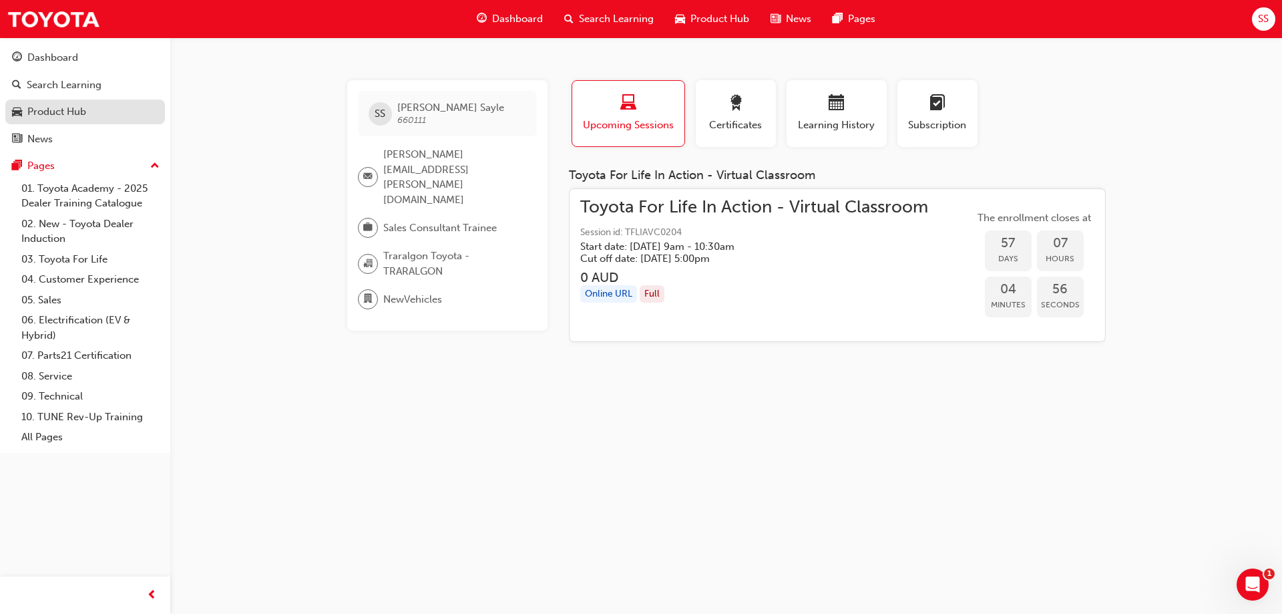
click at [80, 112] on div "Product Hub" at bounding box center [56, 111] width 59 height 15
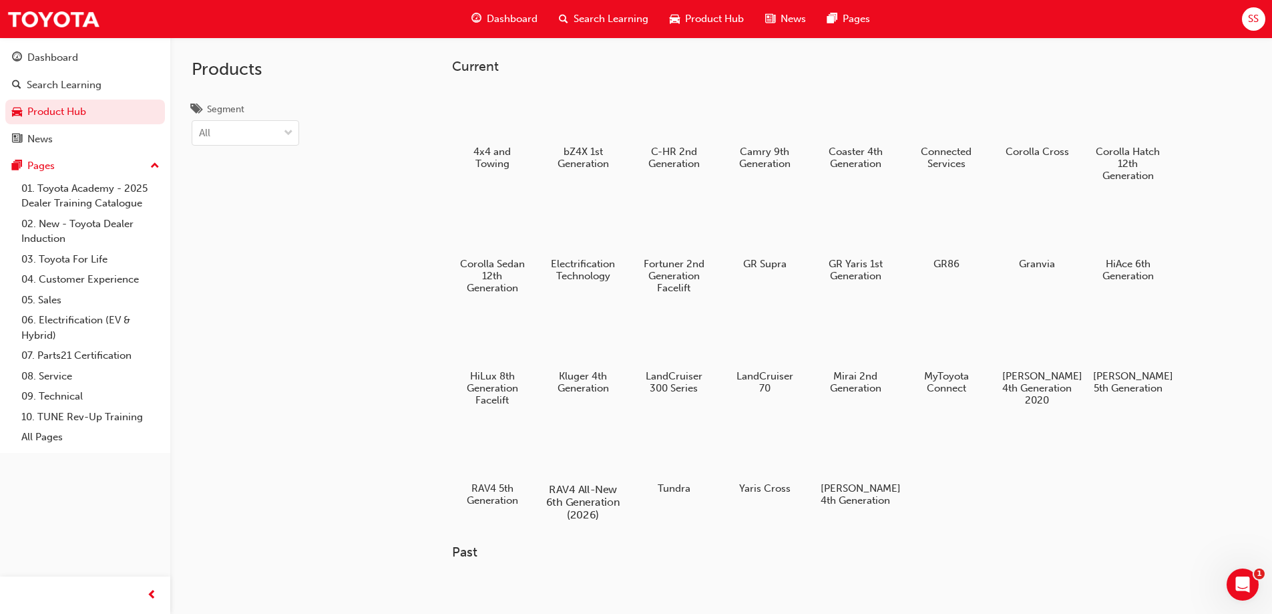
click at [566, 455] on div at bounding box center [583, 450] width 74 height 53
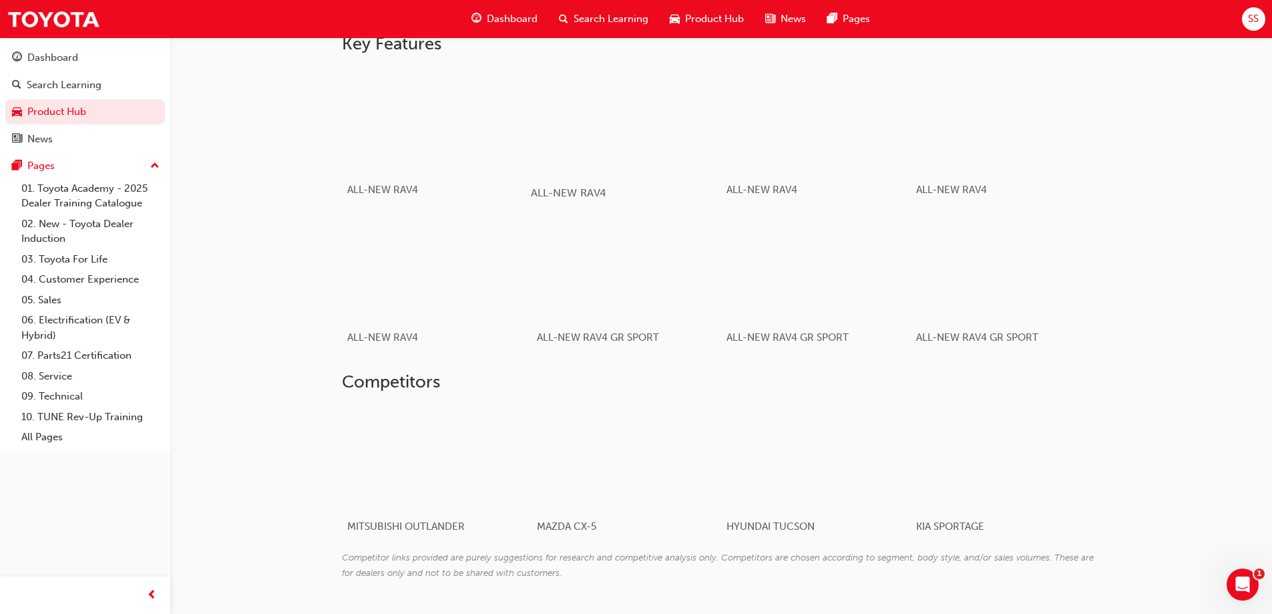
scroll to position [790, 0]
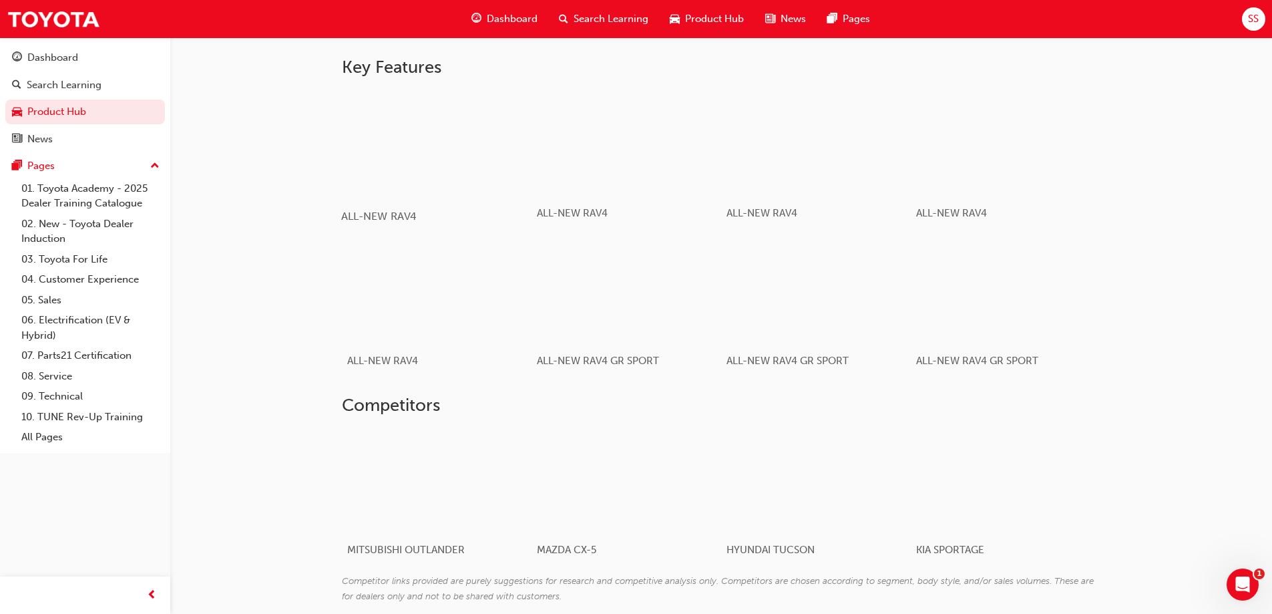
click at [445, 186] on div "button" at bounding box center [436, 142] width 190 height 107
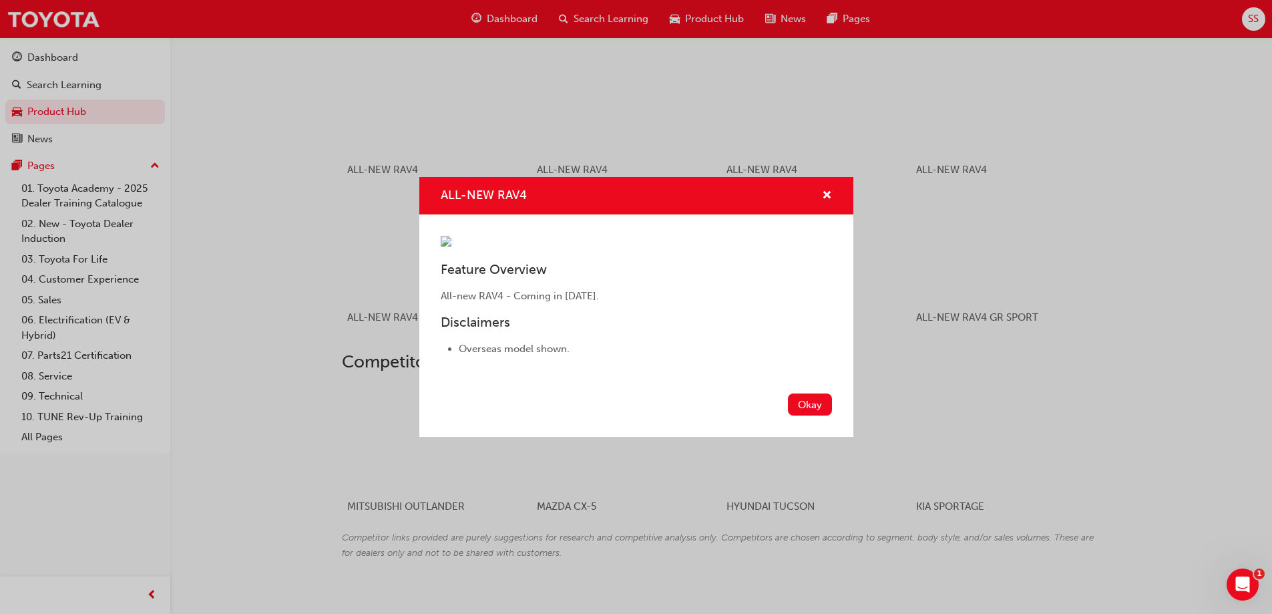
scroll to position [857, 0]
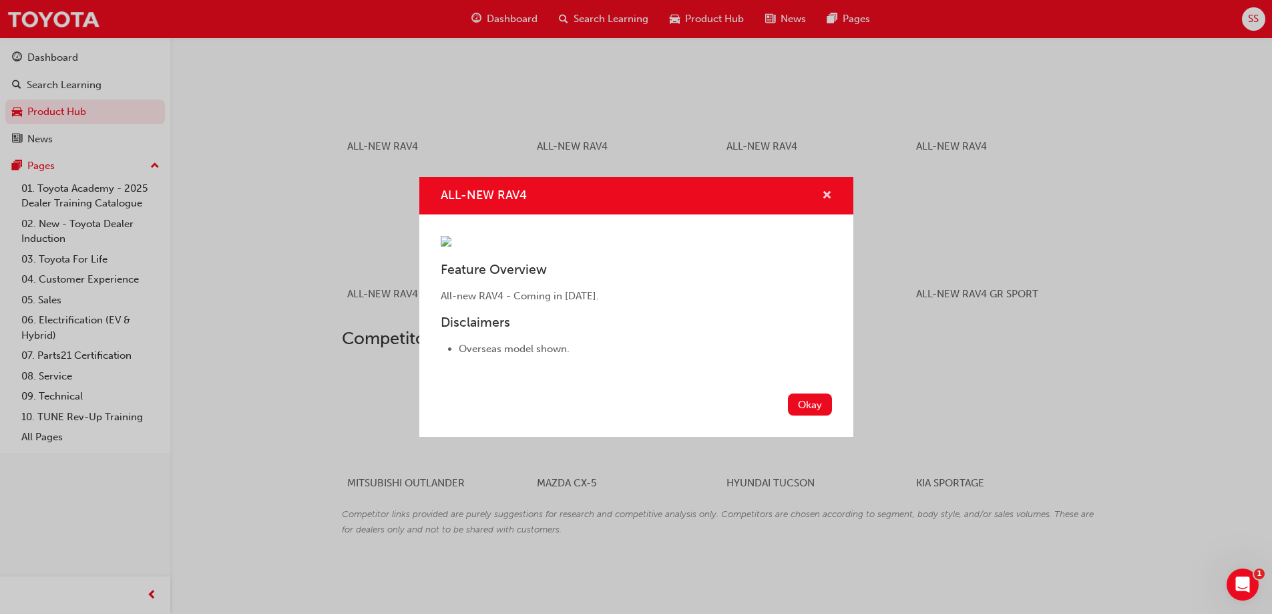
click at [830, 190] on span "cross-icon" at bounding box center [827, 196] width 10 height 12
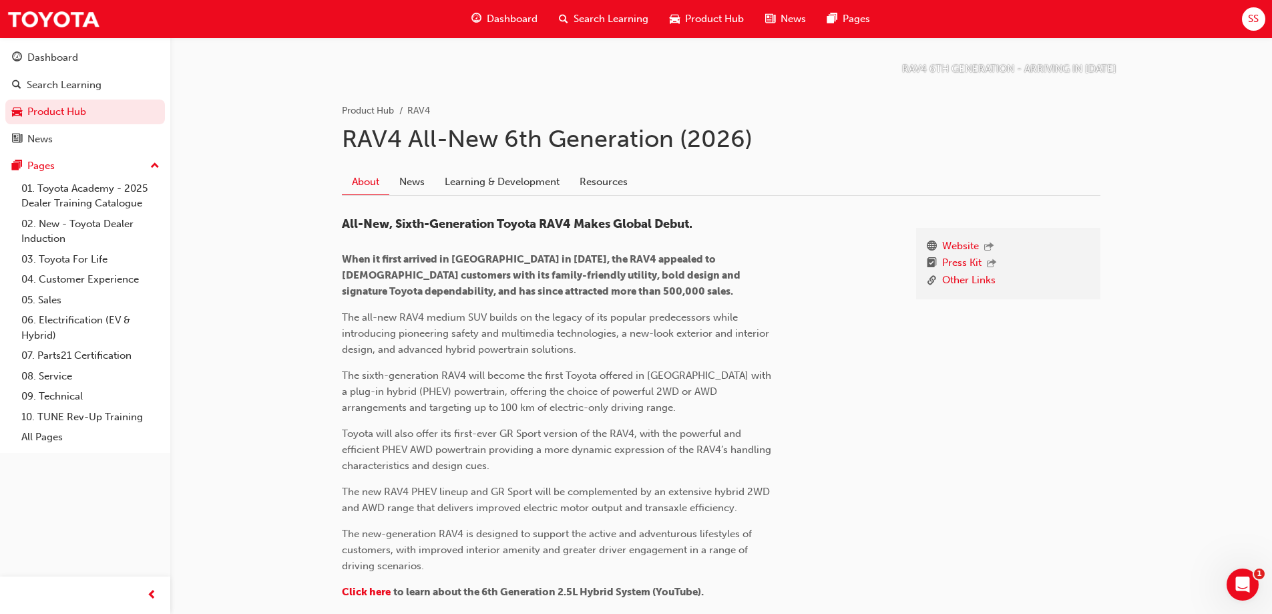
scroll to position [122, 0]
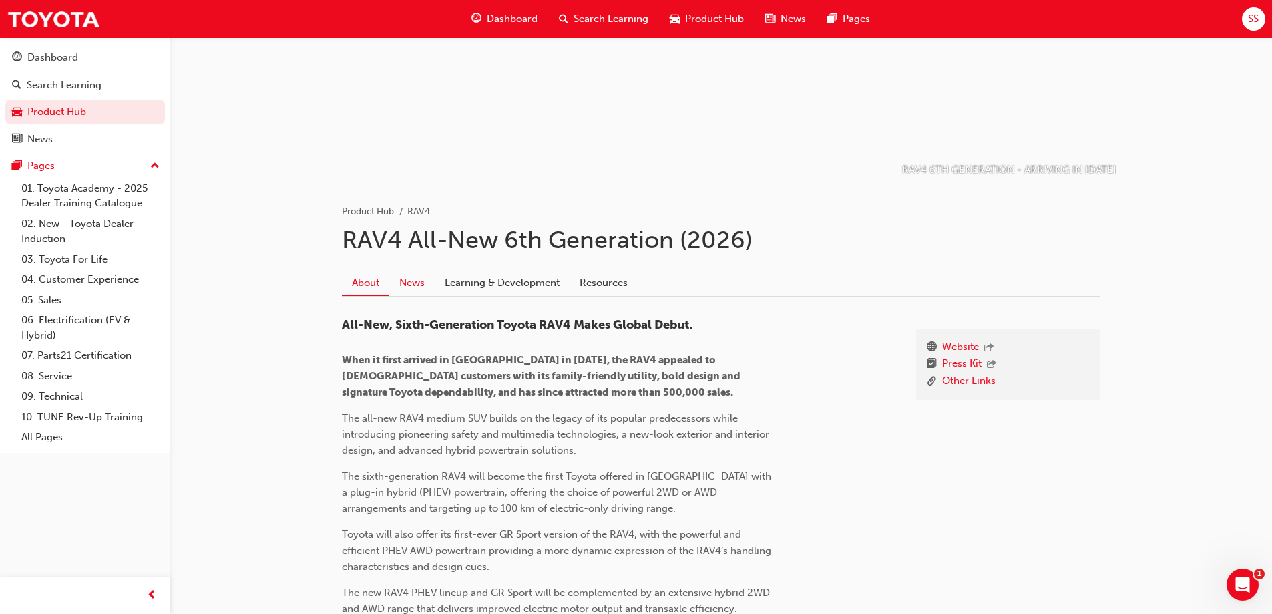
click at [427, 284] on link "News" at bounding box center [411, 282] width 45 height 25
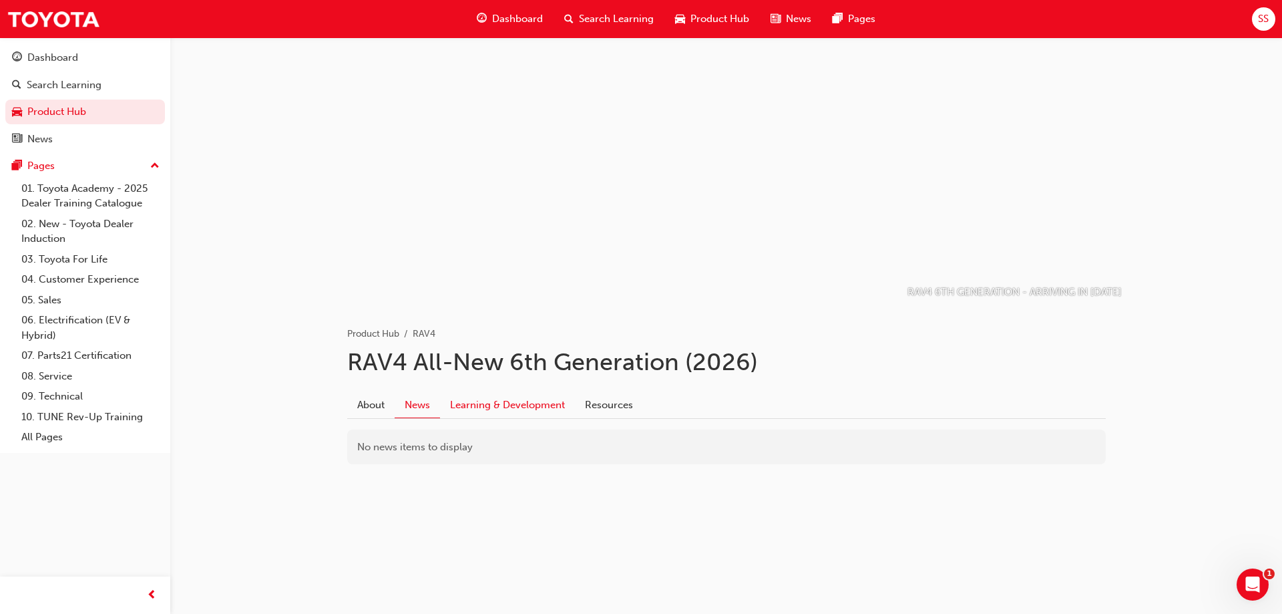
click at [528, 409] on link "Learning & Development" at bounding box center [507, 404] width 135 height 25
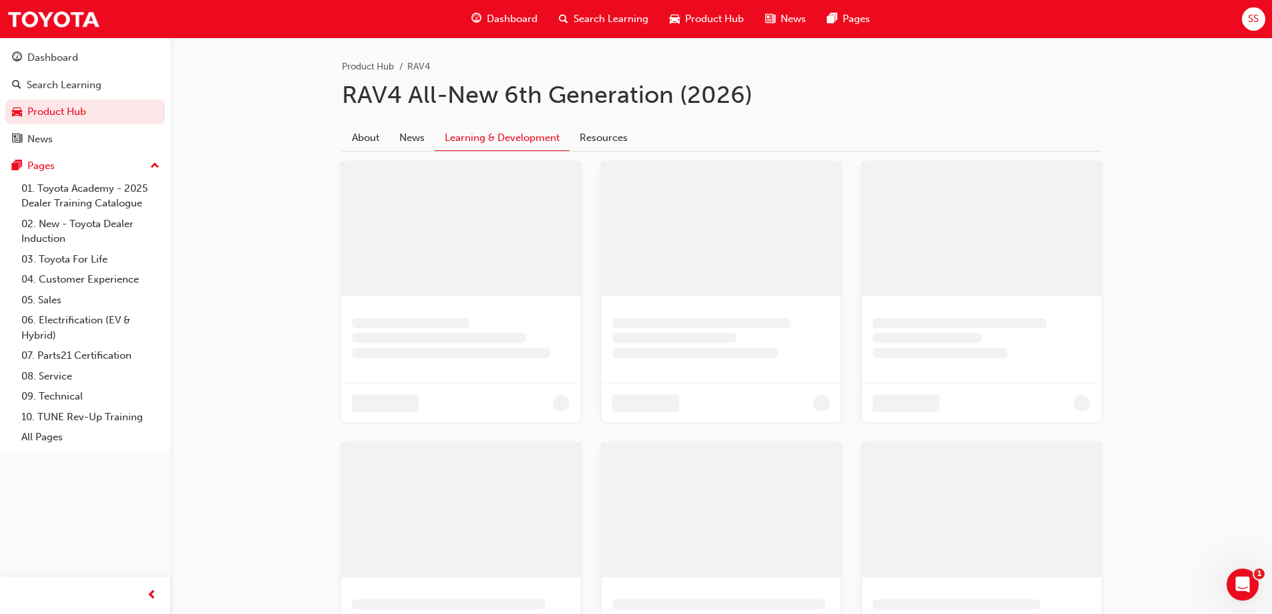
scroll to position [55, 0]
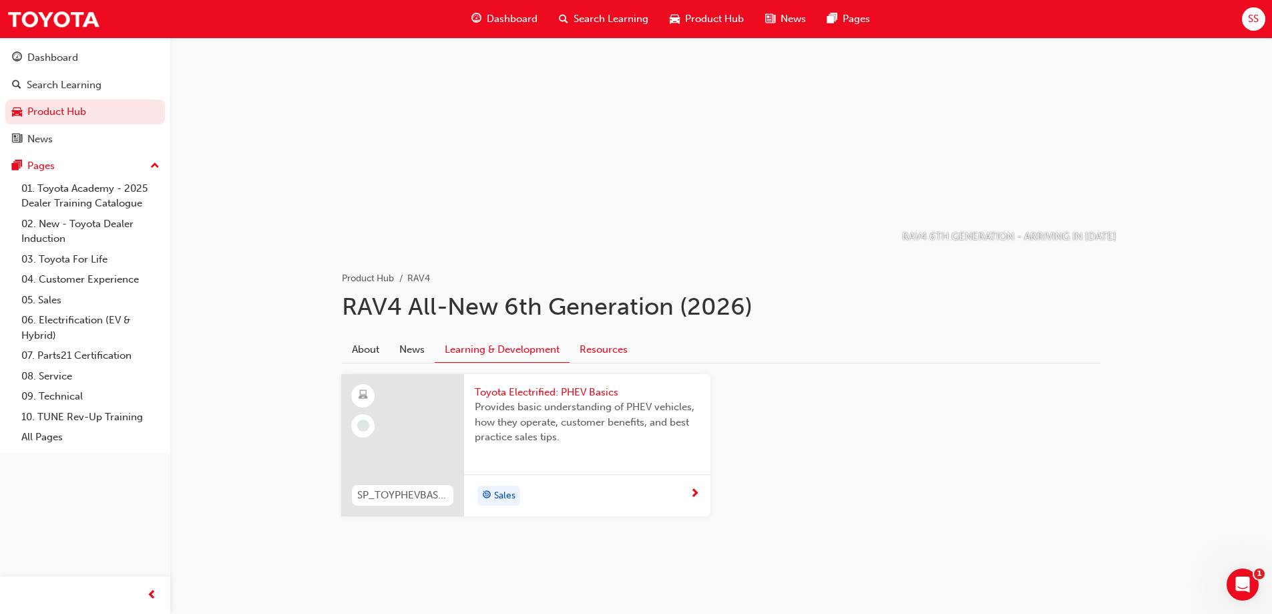
click at [603, 355] on link "Resources" at bounding box center [604, 349] width 68 height 25
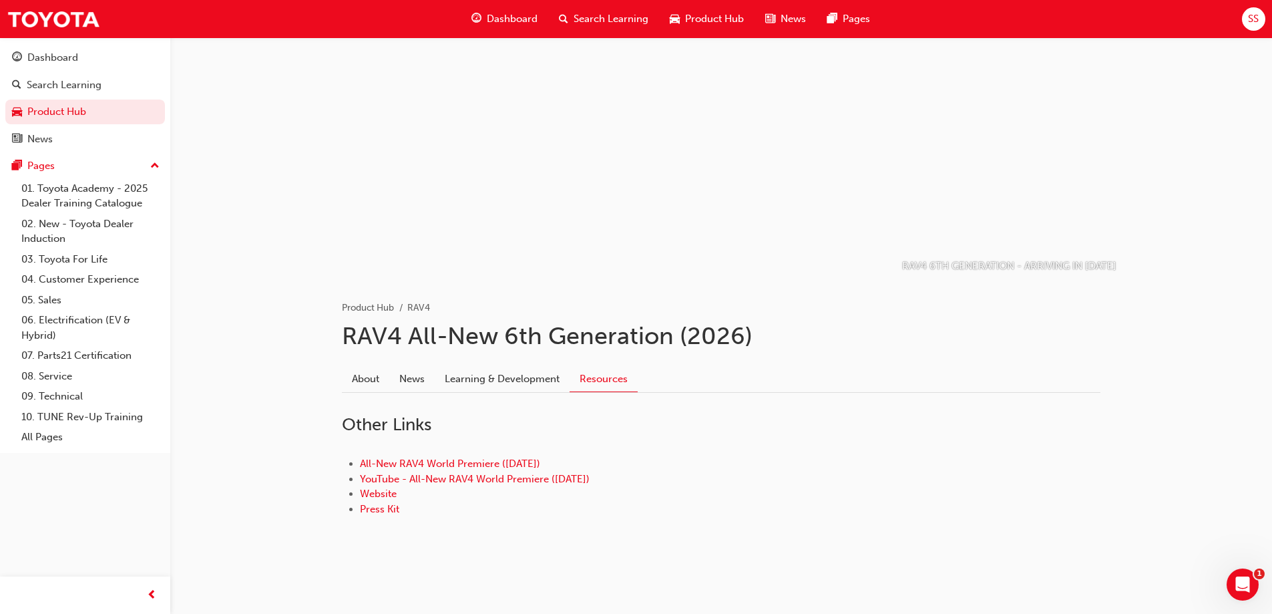
scroll to position [26, 0]
click at [499, 381] on link "Learning & Development" at bounding box center [502, 378] width 135 height 25
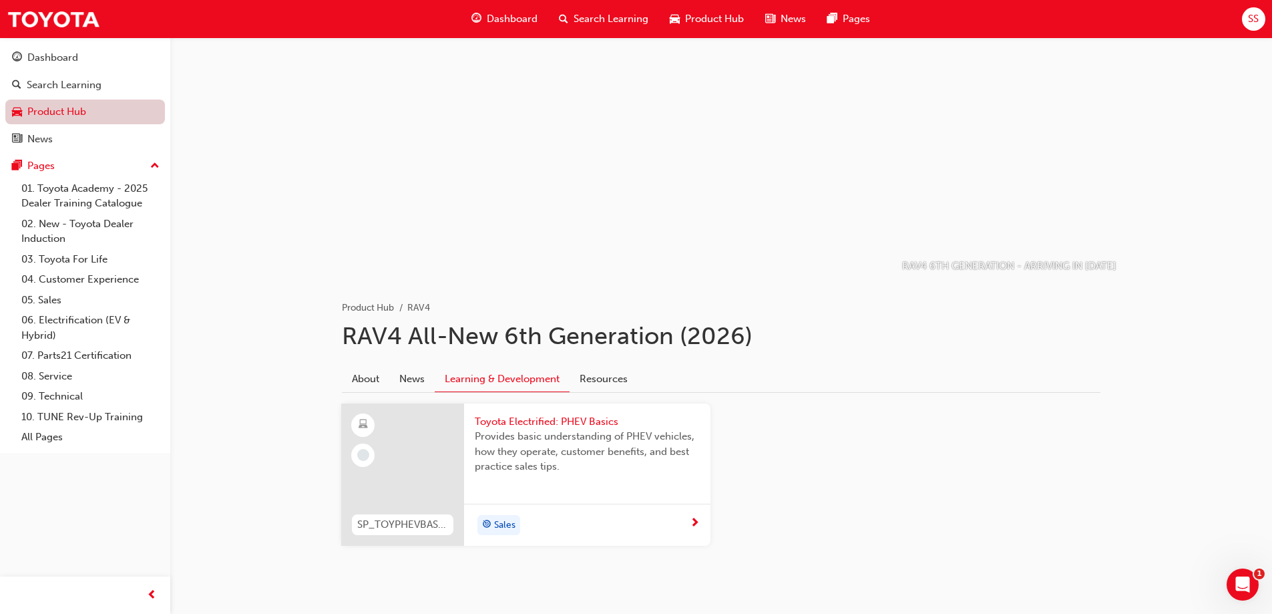
click at [77, 107] on link "Product Hub" at bounding box center [85, 111] width 160 height 25
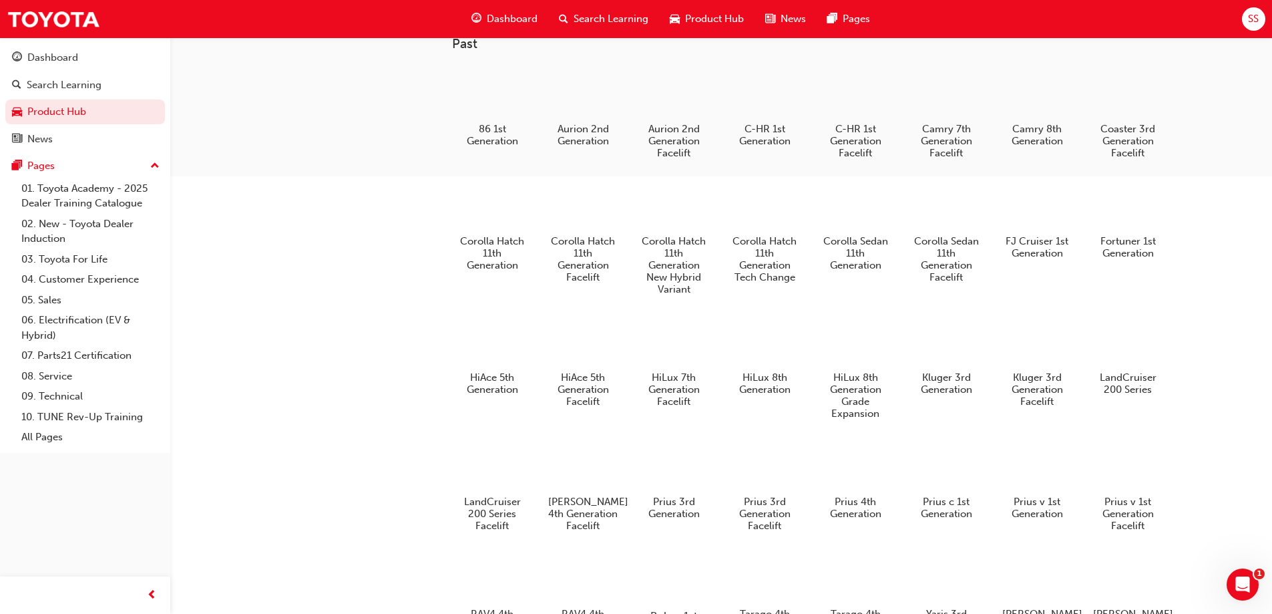
scroll to position [493, 0]
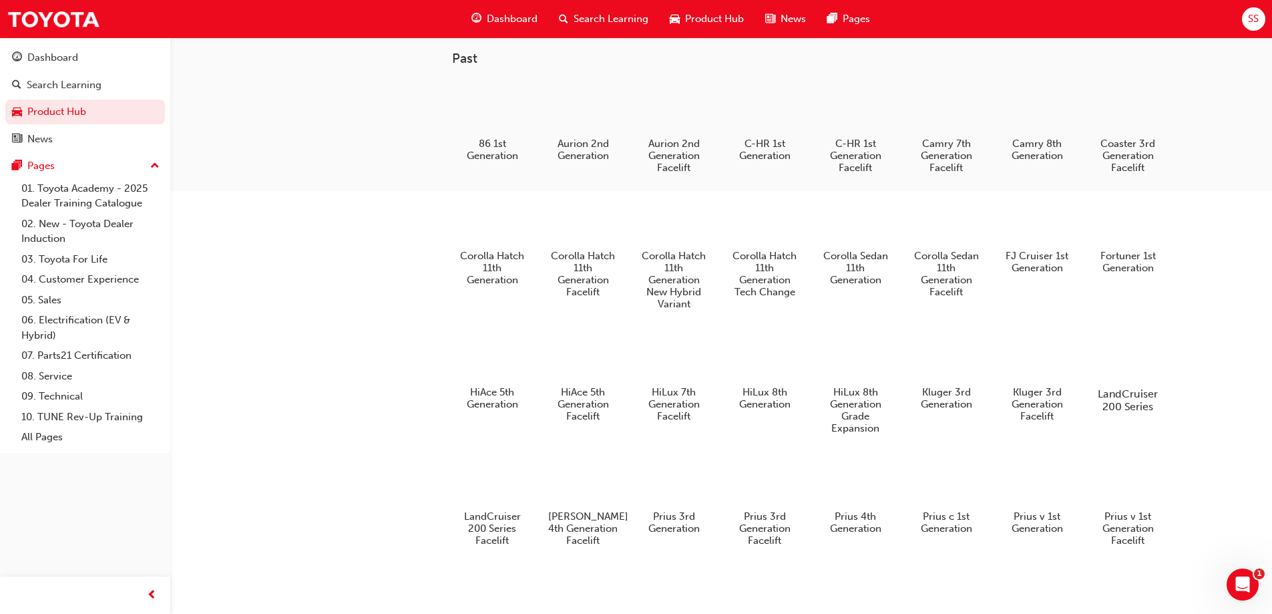
drag, startPoint x: 1121, startPoint y: 385, endPoint x: 1120, endPoint y: 353, distance: 32.1
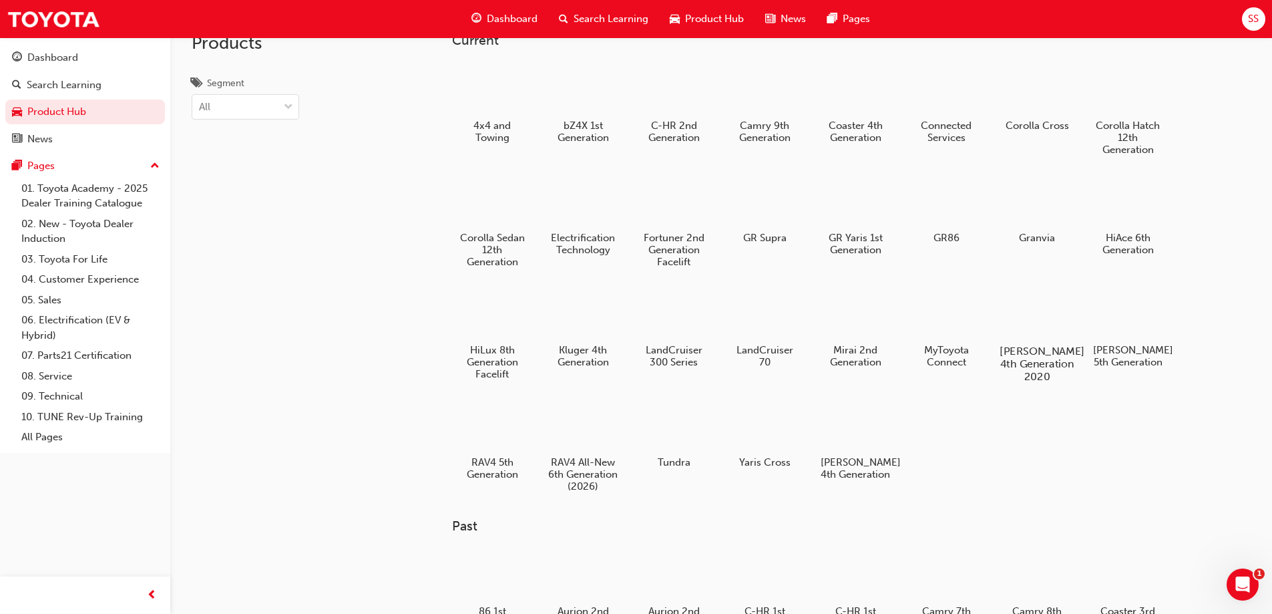
scroll to position [0, 0]
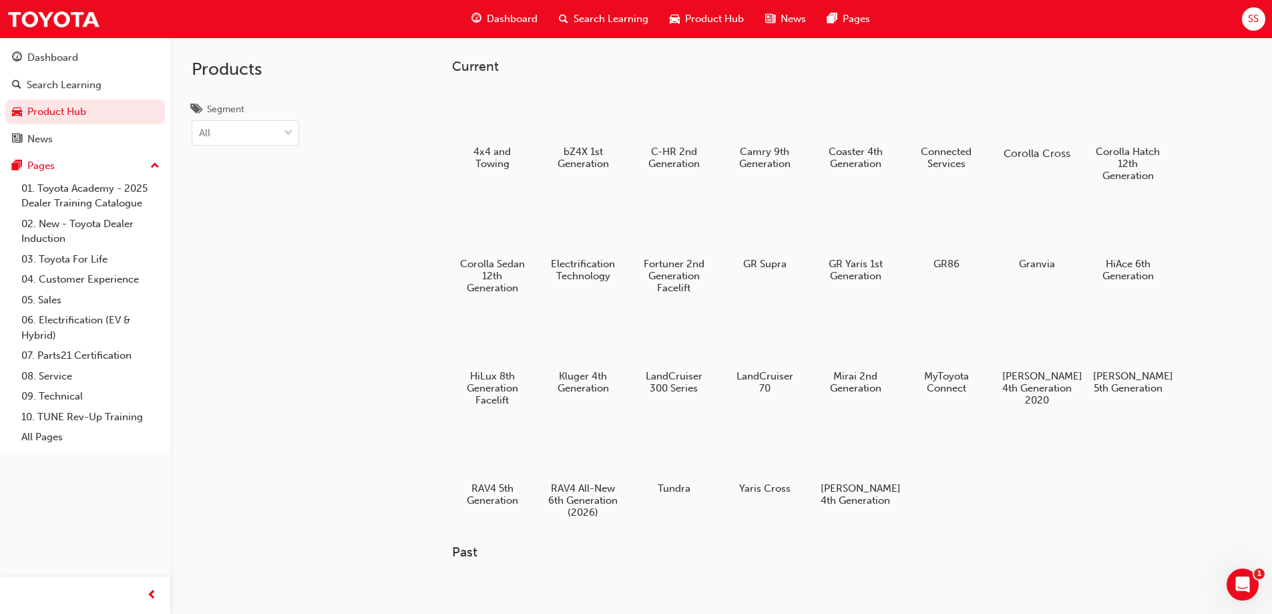
click at [1044, 134] on div at bounding box center [1037, 114] width 74 height 53
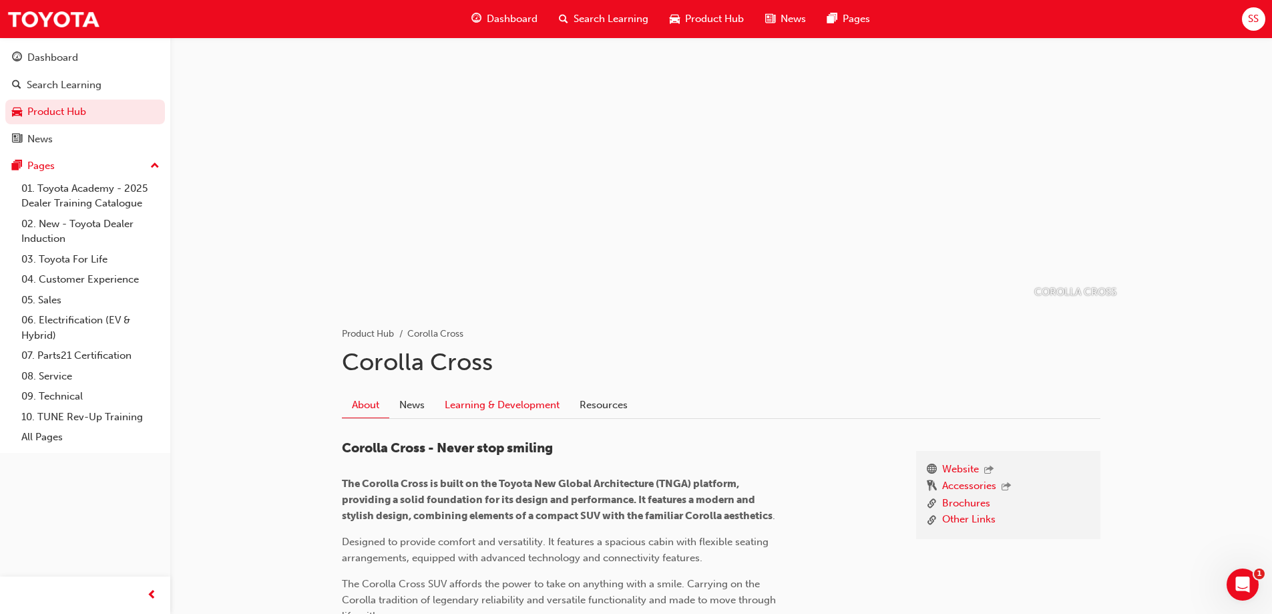
drag, startPoint x: 523, startPoint y: 423, endPoint x: 524, endPoint y: 411, distance: 12.1
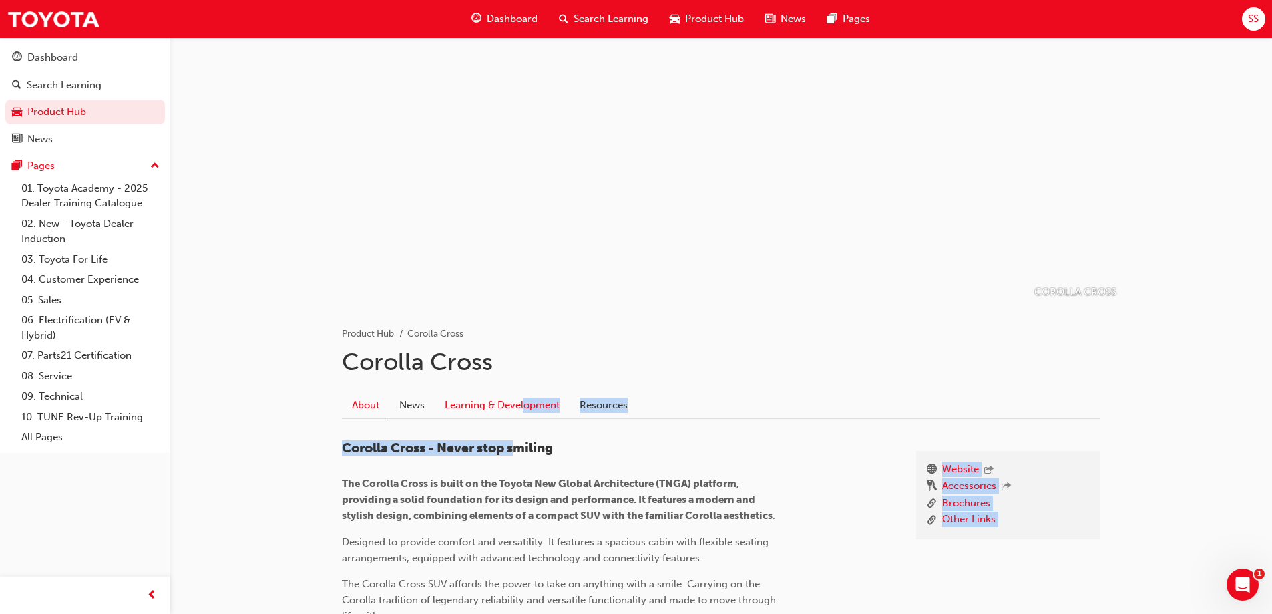
click at [525, 411] on link "Learning & Development" at bounding box center [502, 404] width 135 height 25
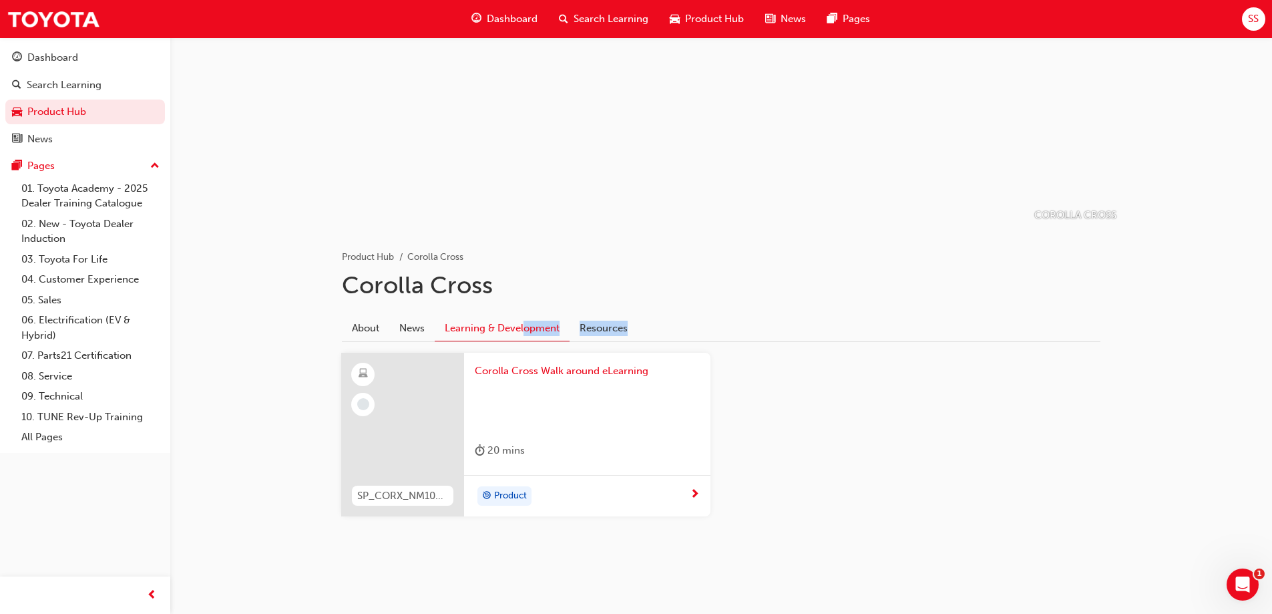
scroll to position [77, 0]
click at [600, 423] on div at bounding box center [587, 404] width 225 height 53
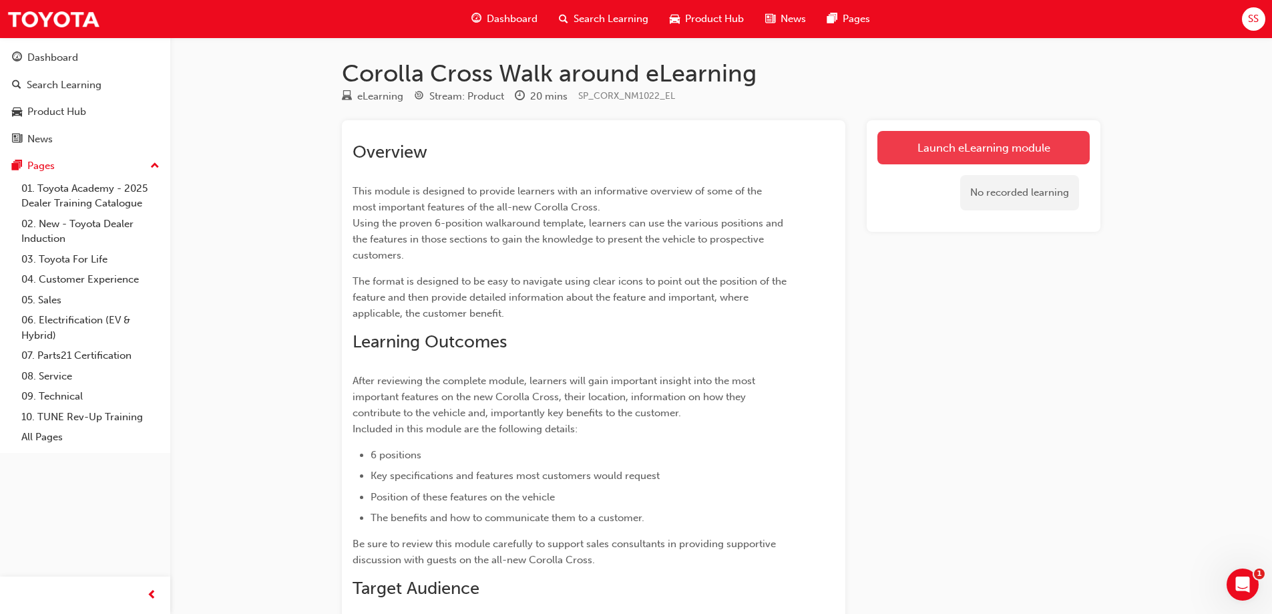
click at [1074, 142] on link "Launch eLearning module" at bounding box center [983, 147] width 212 height 33
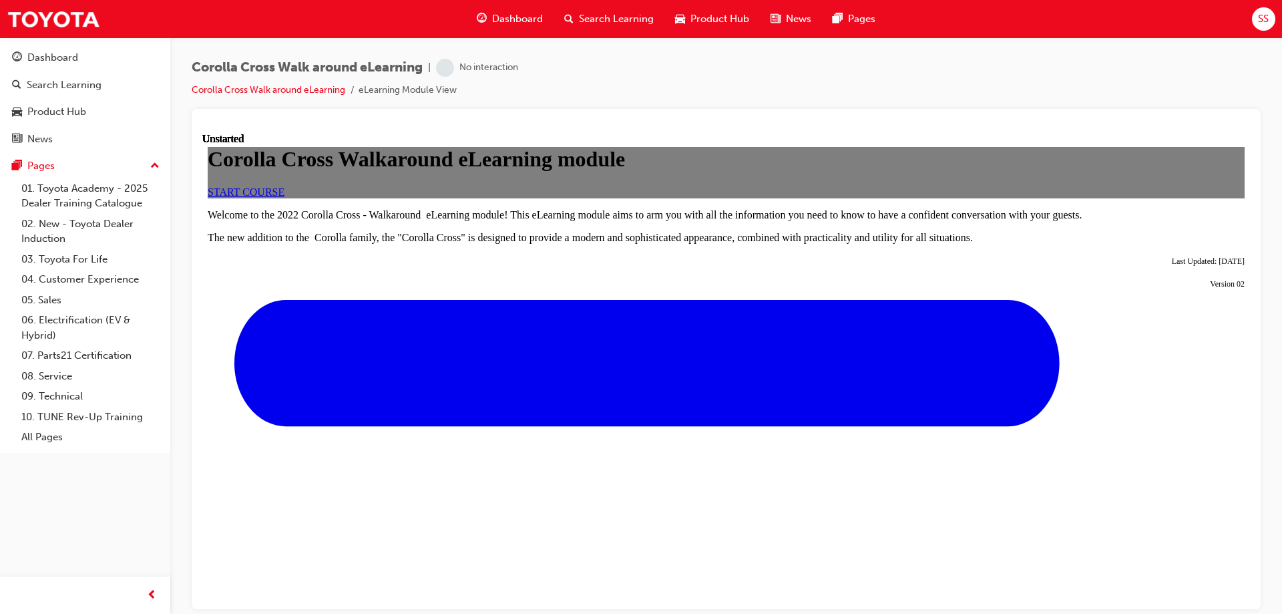
scroll to position [67, 0]
click at [284, 197] on span "START COURSE" at bounding box center [246, 191] width 77 height 11
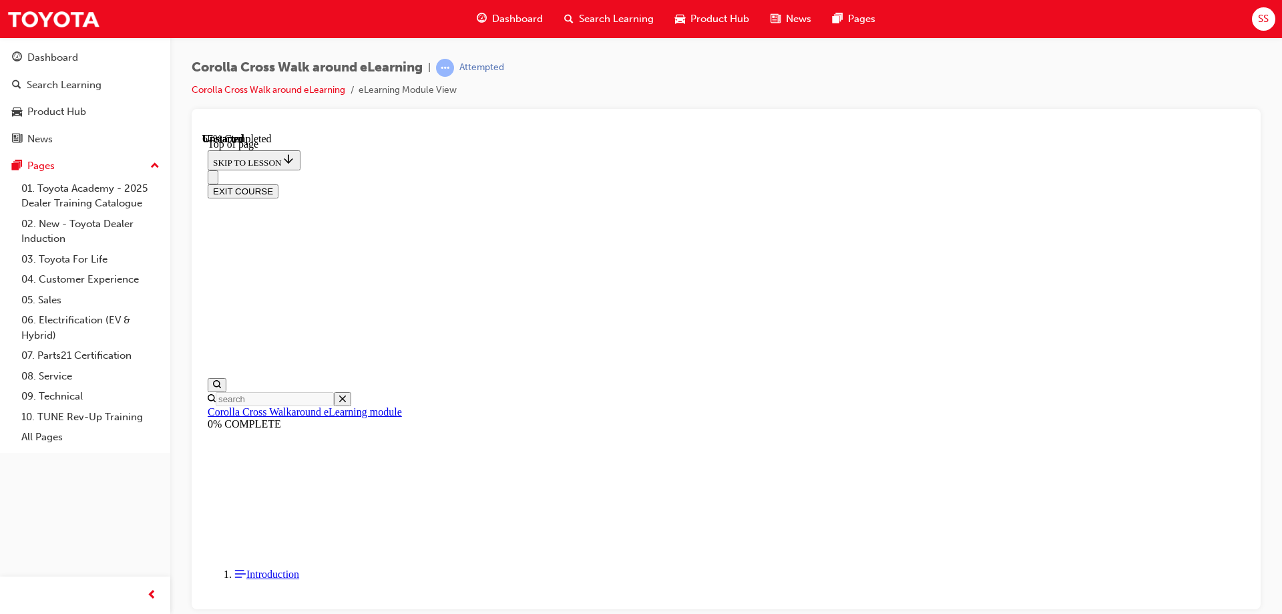
scroll to position [509, 0]
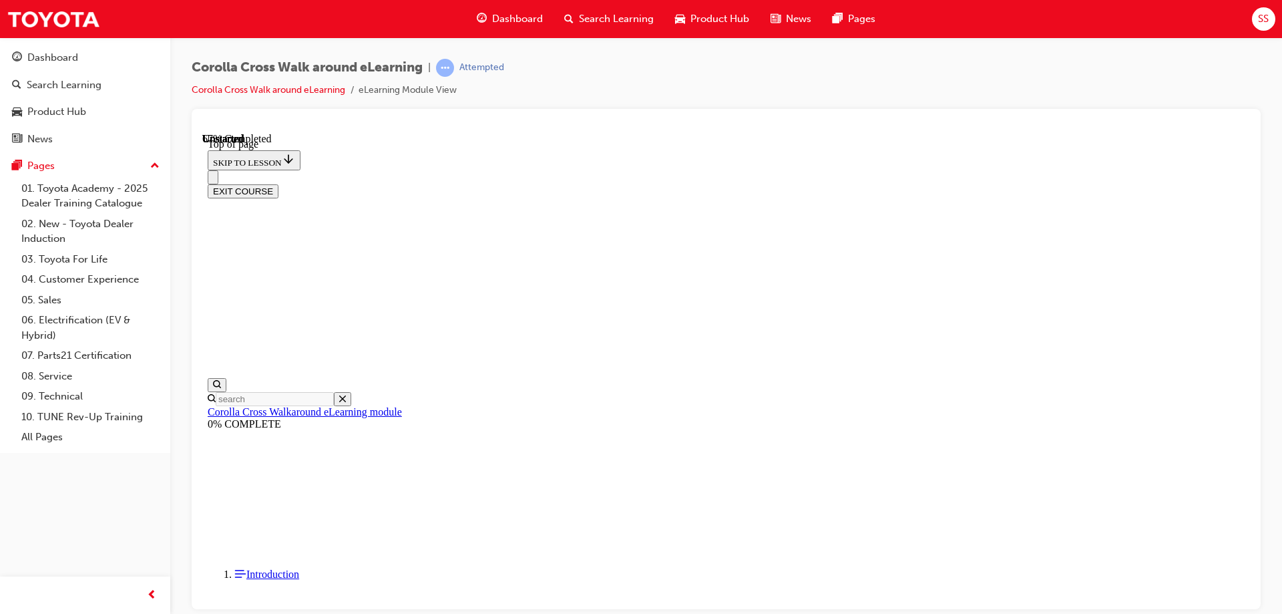
drag, startPoint x: 783, startPoint y: 488, endPoint x: 1144, endPoint y: 315, distance: 399.9
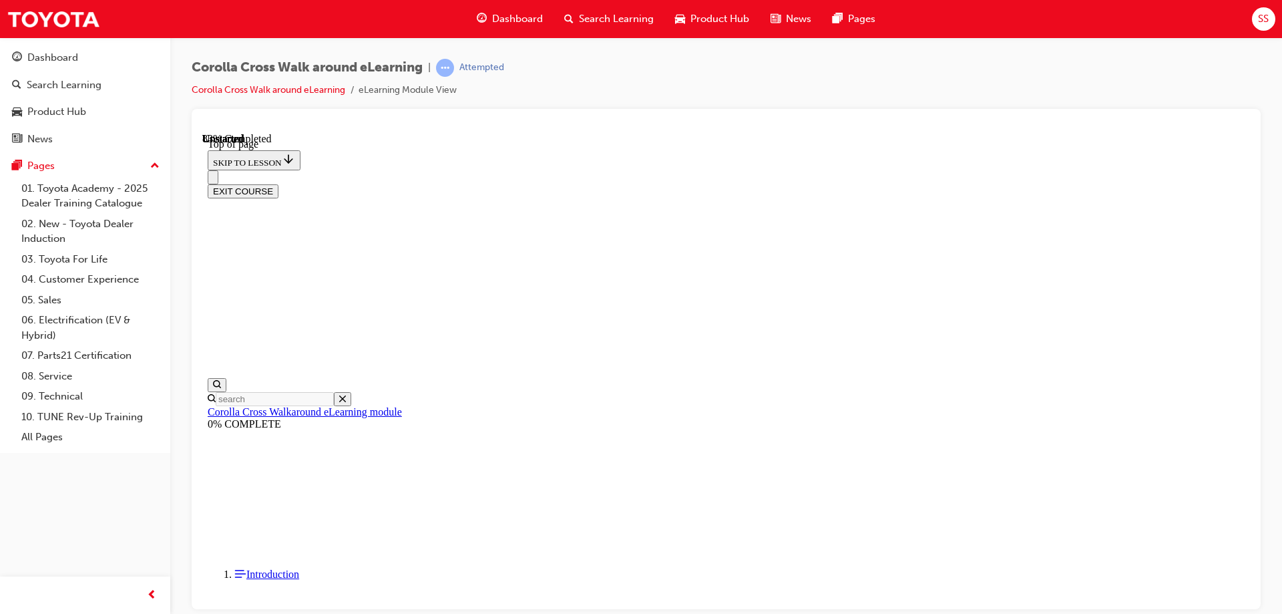
drag, startPoint x: 715, startPoint y: 465, endPoint x: 724, endPoint y: 459, distance: 11.5
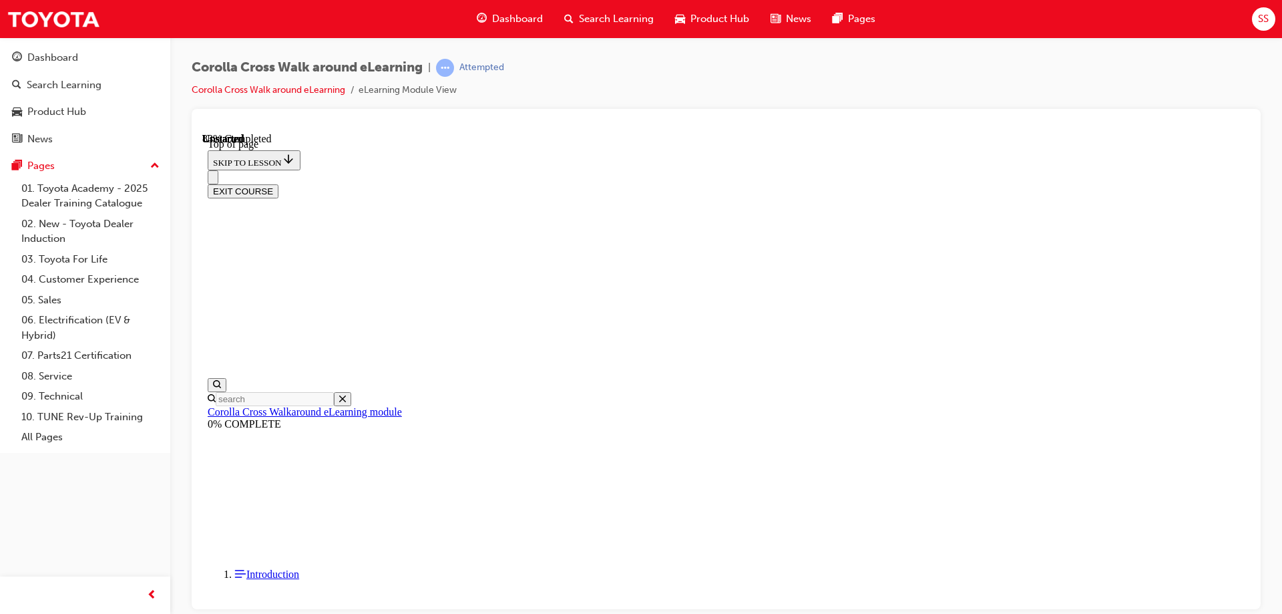
drag, startPoint x: 904, startPoint y: 371, endPoint x: 919, endPoint y: 401, distance: 33.7
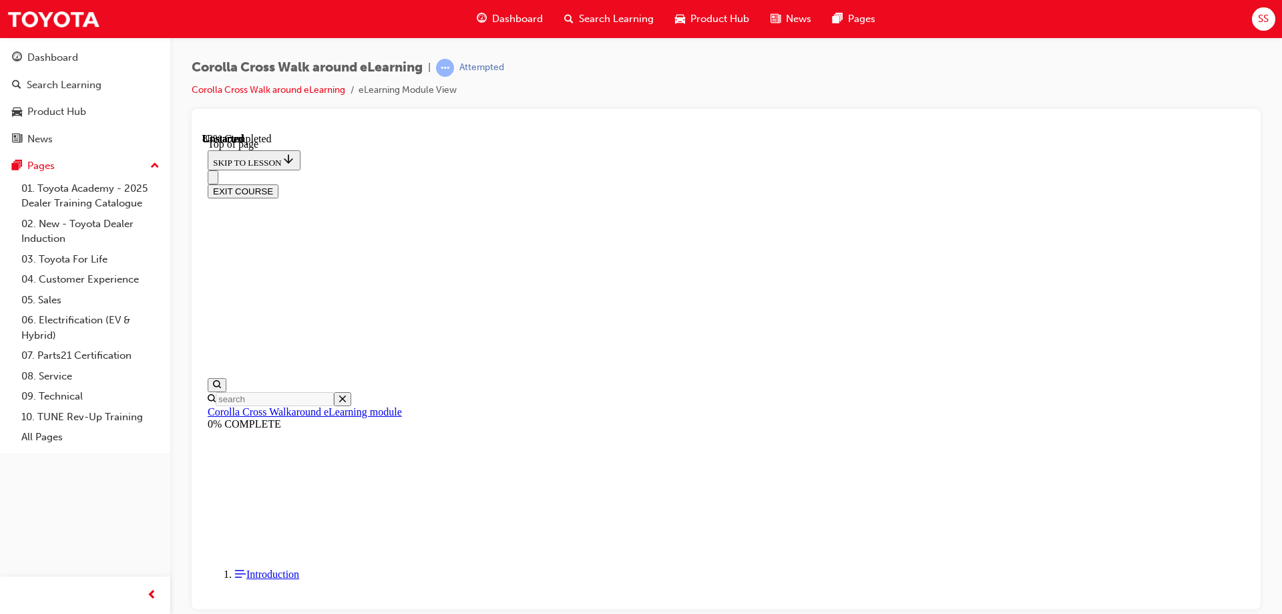
click at [767, 129] on div at bounding box center [726, 126] width 1048 height 13
drag, startPoint x: 783, startPoint y: 216, endPoint x: 790, endPoint y: 209, distance: 9.4
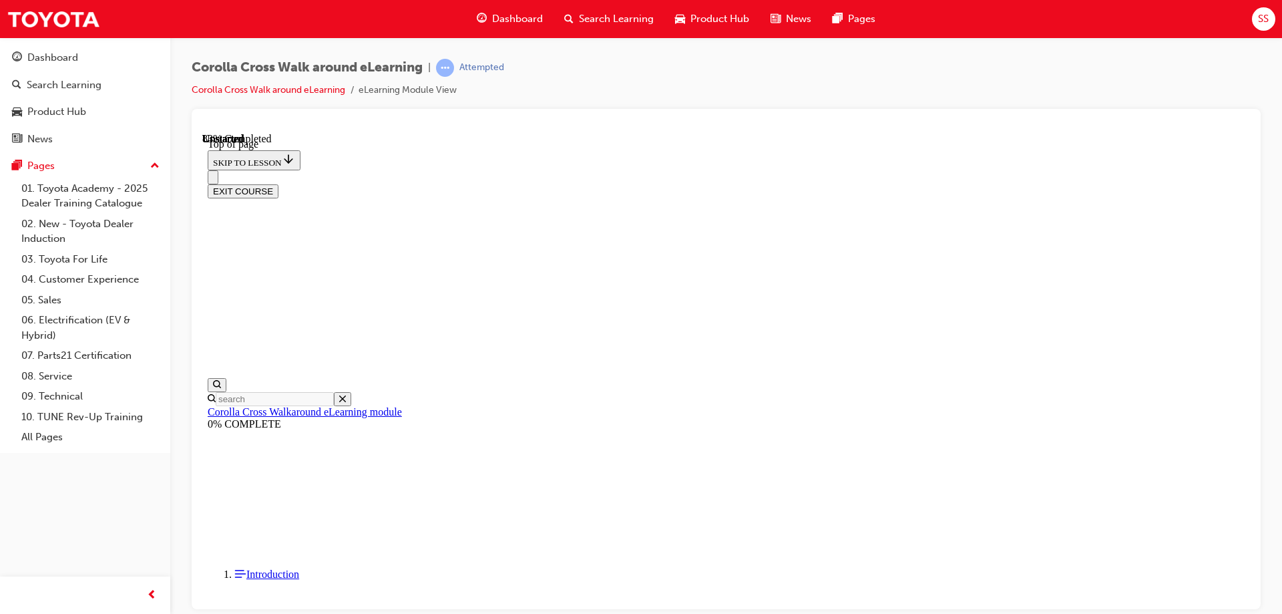
scroll to position [1566, 0]
drag, startPoint x: 924, startPoint y: 399, endPoint x: 937, endPoint y: 400, distance: 13.4
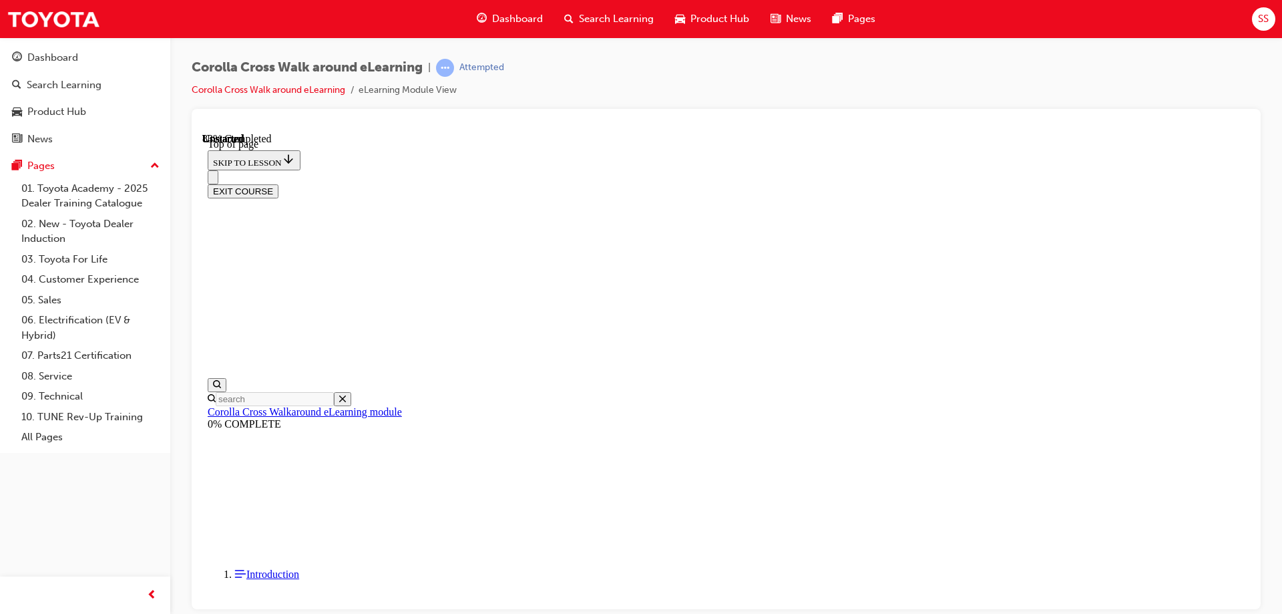
drag, startPoint x: 906, startPoint y: 473, endPoint x: 863, endPoint y: 462, distance: 44.0
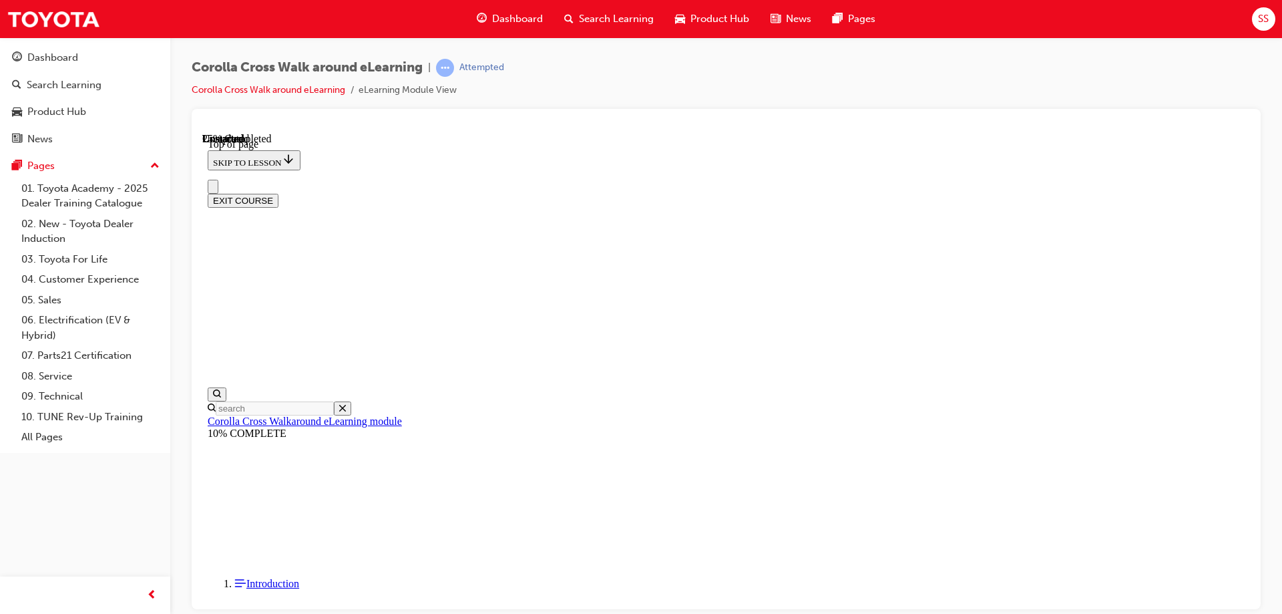
scroll to position [0, 0]
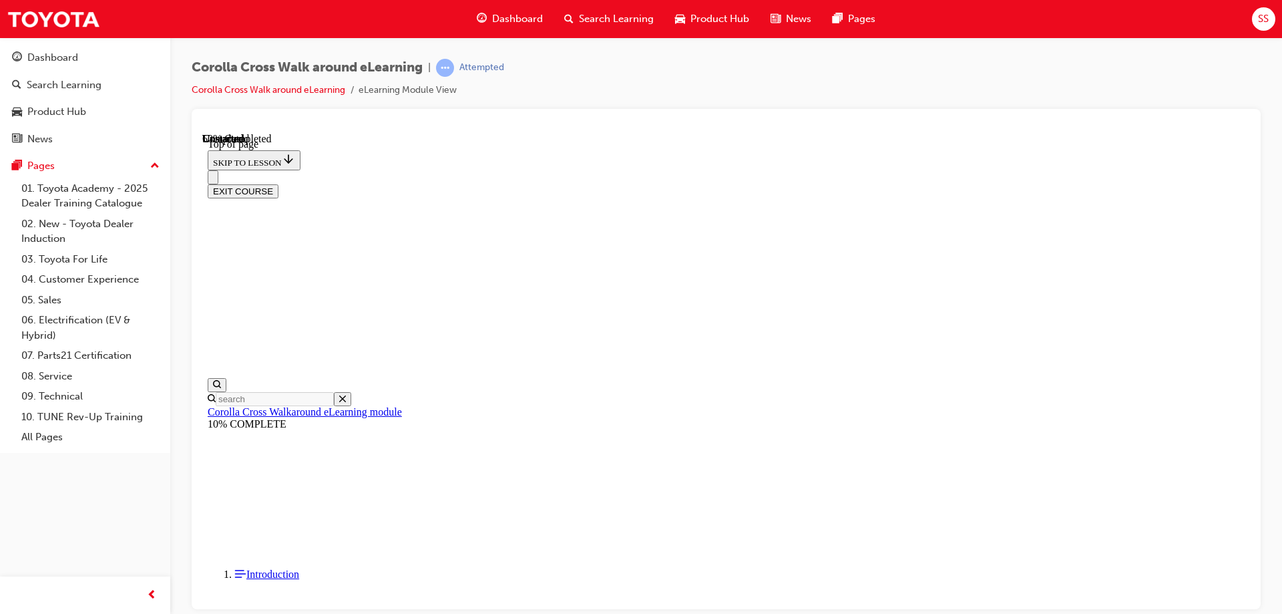
drag, startPoint x: 720, startPoint y: 286, endPoint x: 740, endPoint y: 292, distance: 21.6
drag, startPoint x: 717, startPoint y: 289, endPoint x: 694, endPoint y: 291, distance: 22.8
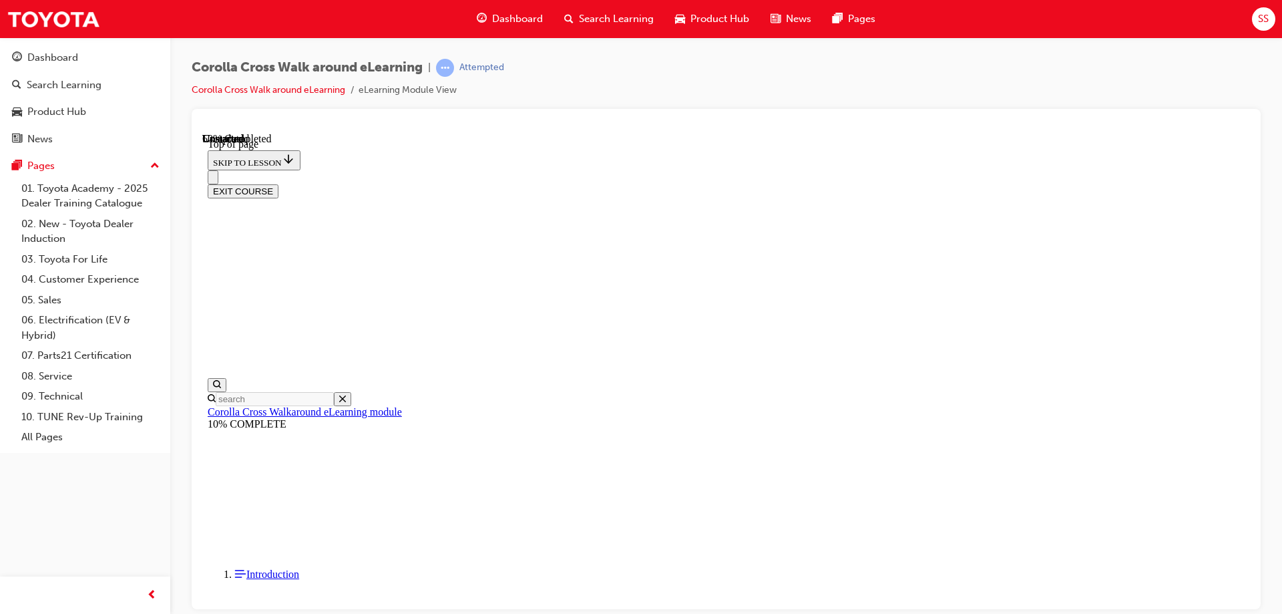
scroll to position [0, 0]
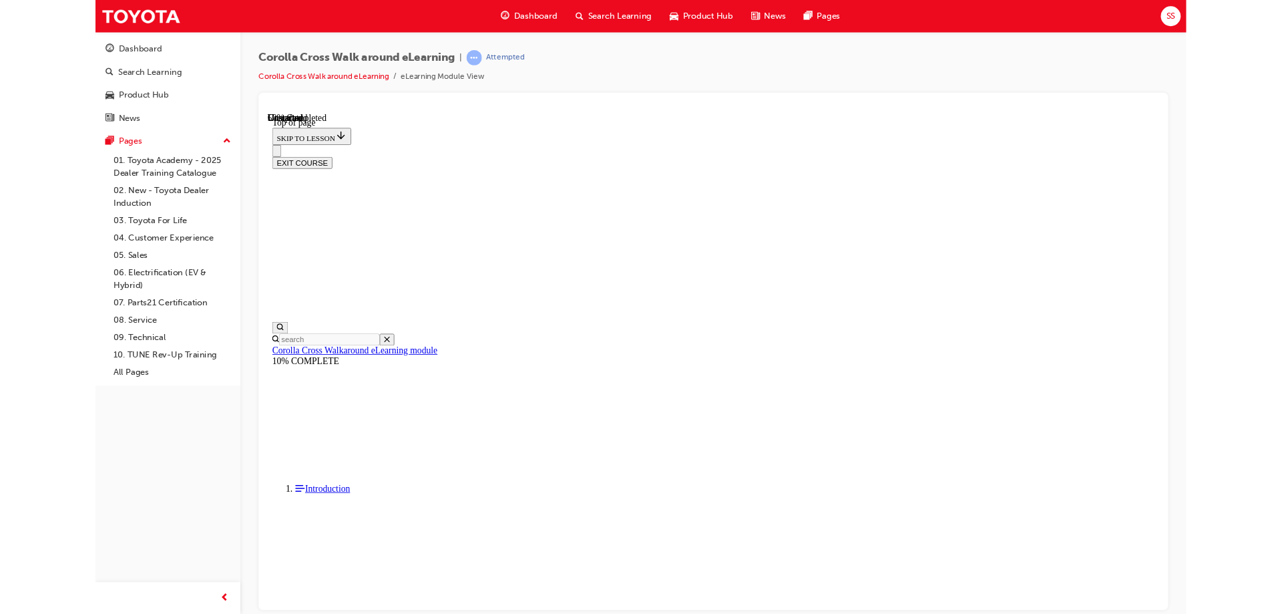
scroll to position [196, 0]
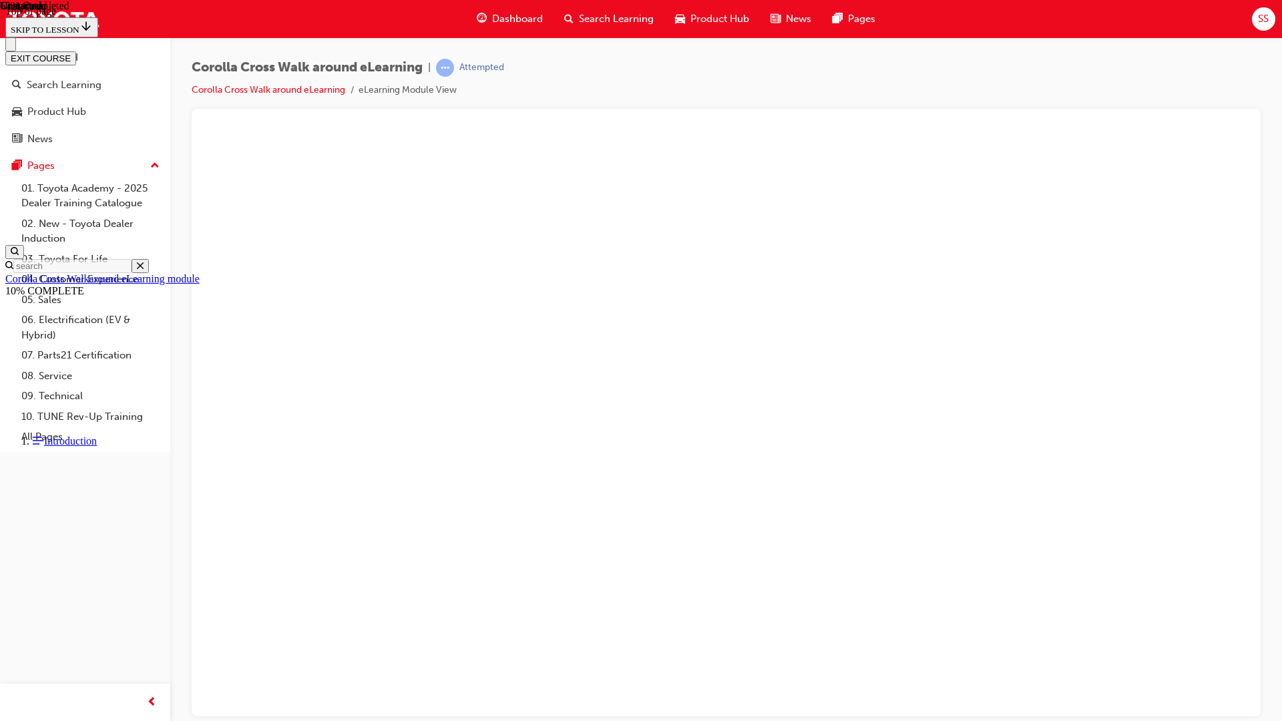
drag, startPoint x: 117, startPoint y: 701, endPoint x: 130, endPoint y: 702, distance: 12.8
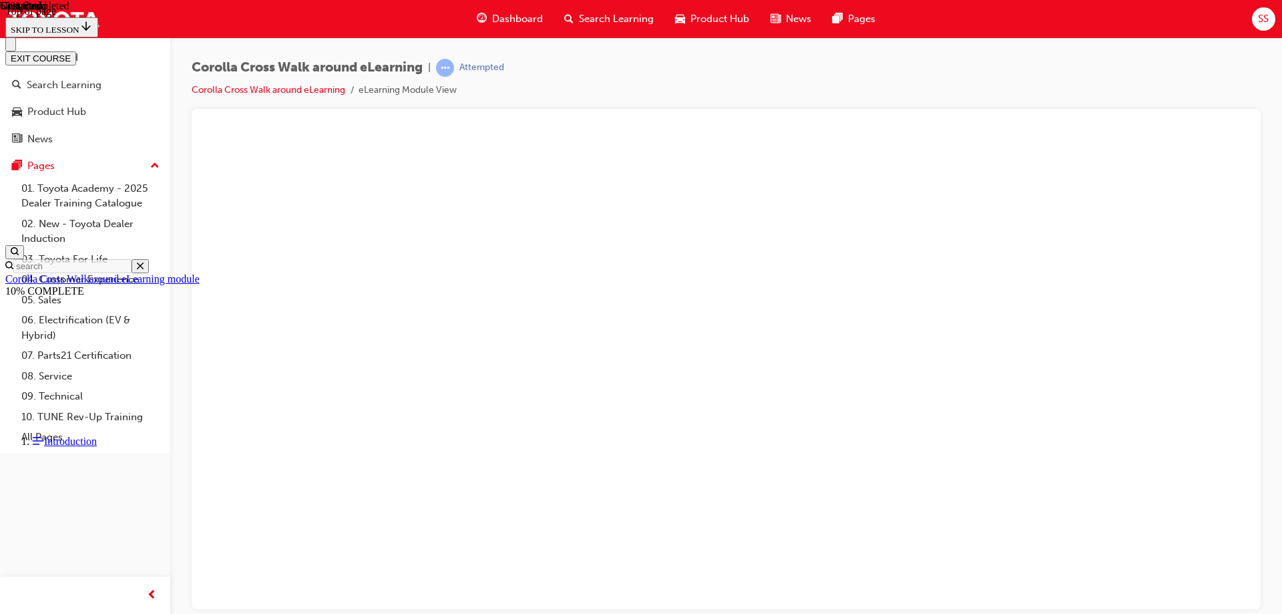
scroll to position [263, 0]
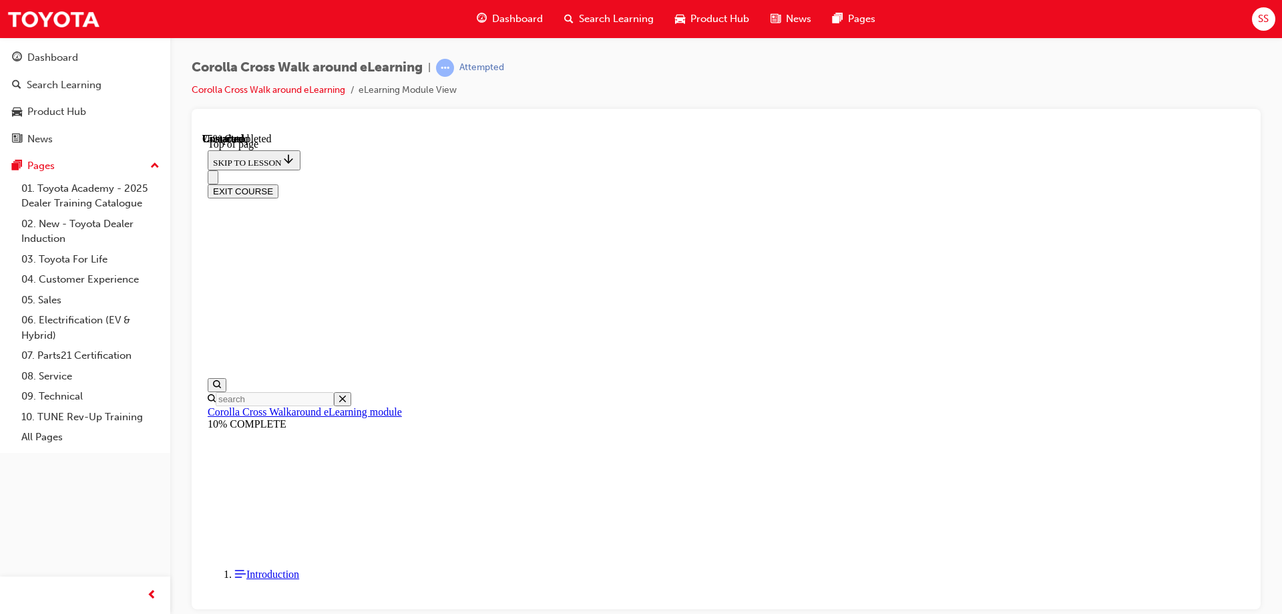
drag, startPoint x: 909, startPoint y: 450, endPoint x: 874, endPoint y: 457, distance: 35.4
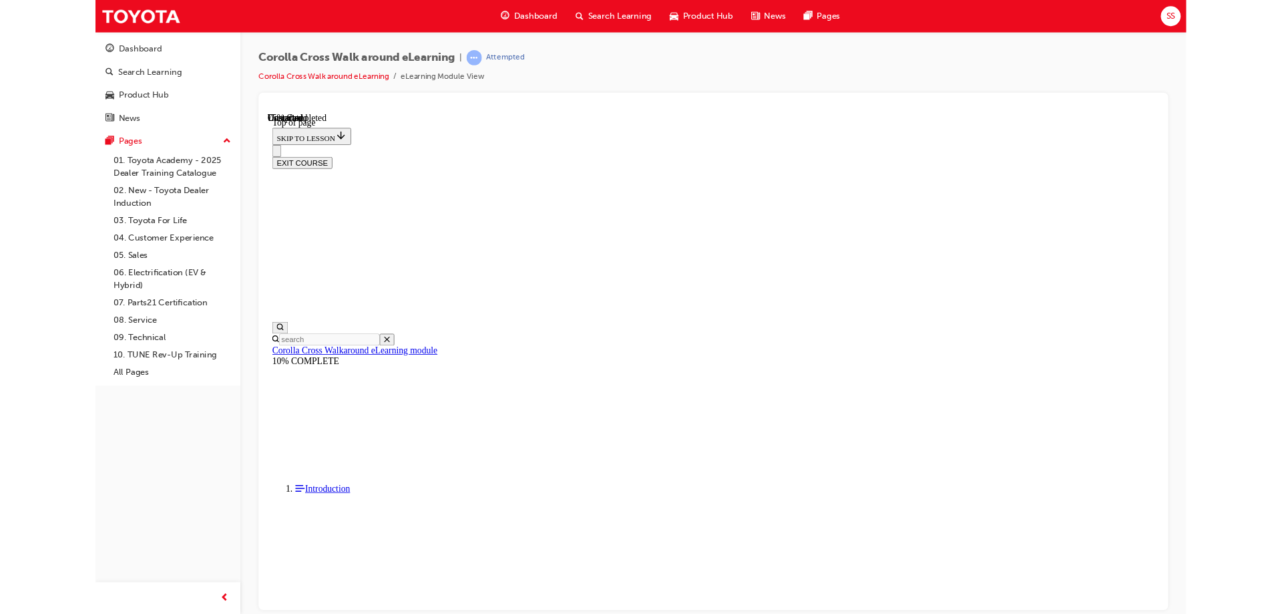
scroll to position [194, 0]
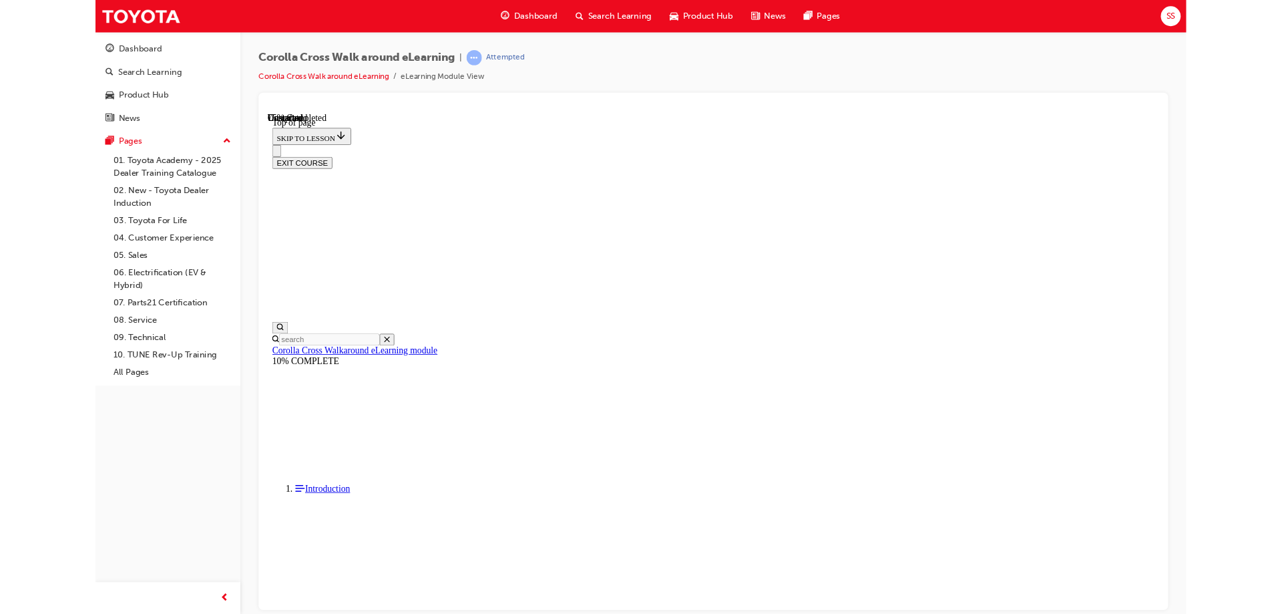
drag, startPoint x: 1505, startPoint y: 805, endPoint x: 1495, endPoint y: 724, distance: 82.1
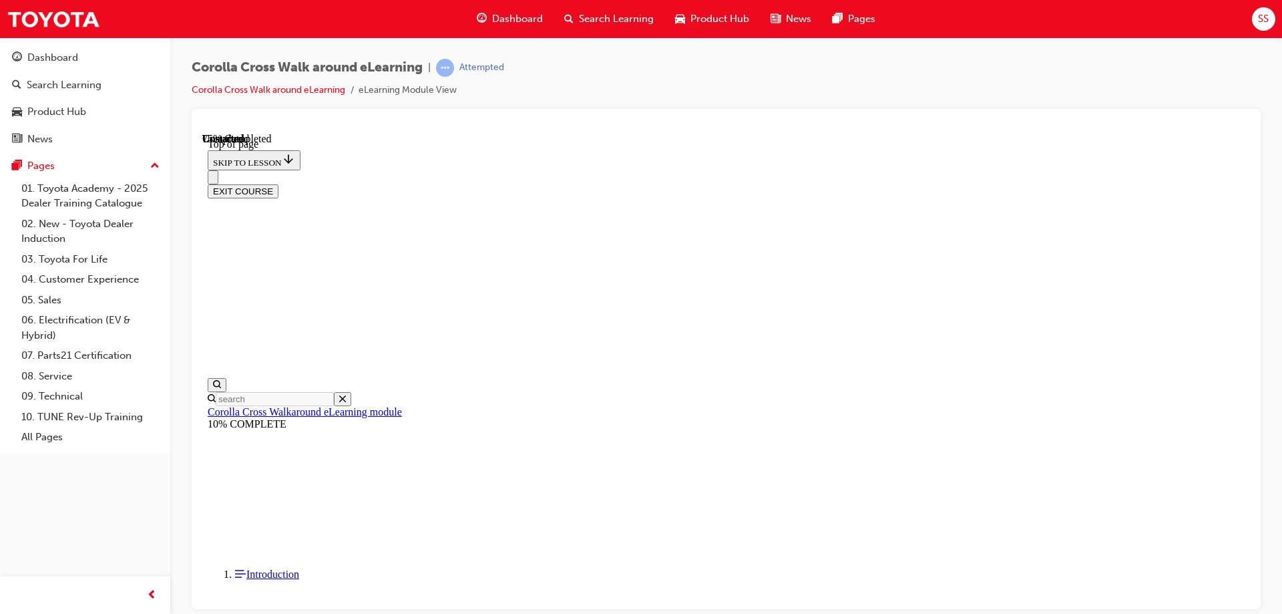
scroll to position [304, 0]
drag, startPoint x: 966, startPoint y: 395, endPoint x: 920, endPoint y: 409, distance: 48.0
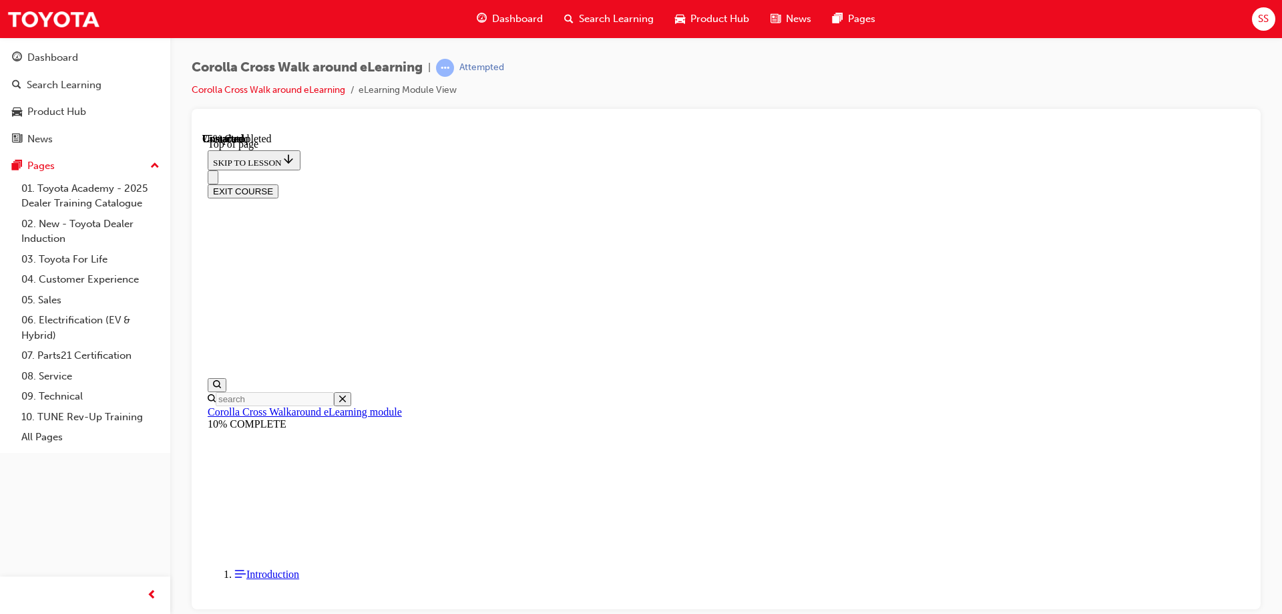
scroll to position [724, 0]
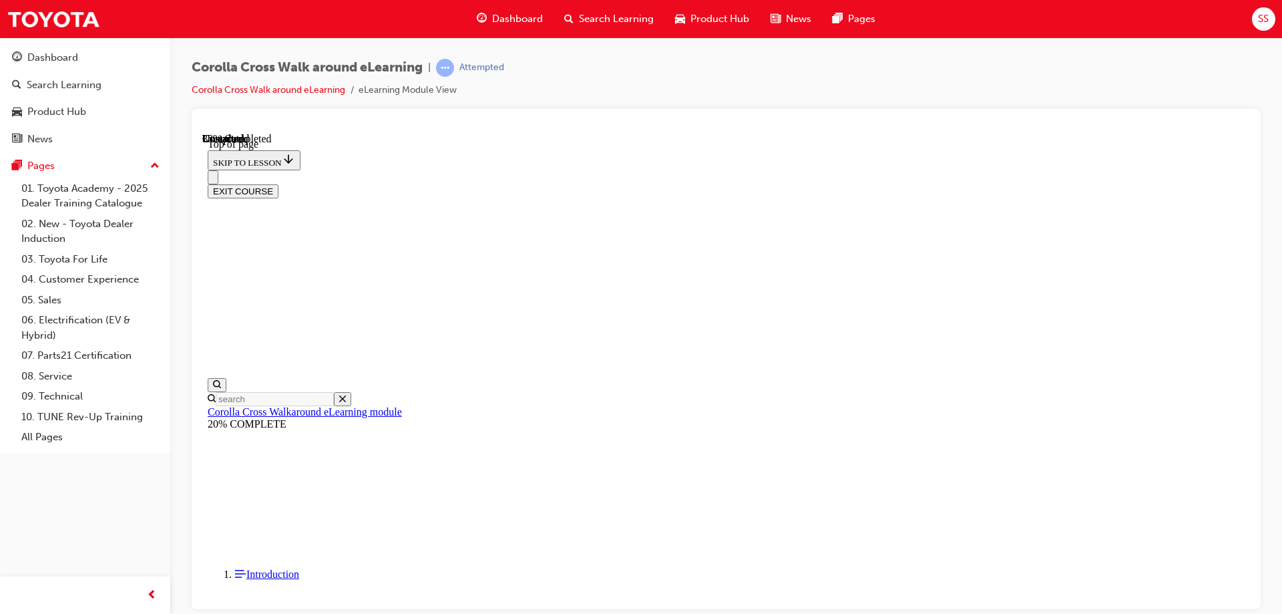
click at [278, 184] on button "EXIT COURSE" at bounding box center [243, 191] width 71 height 14
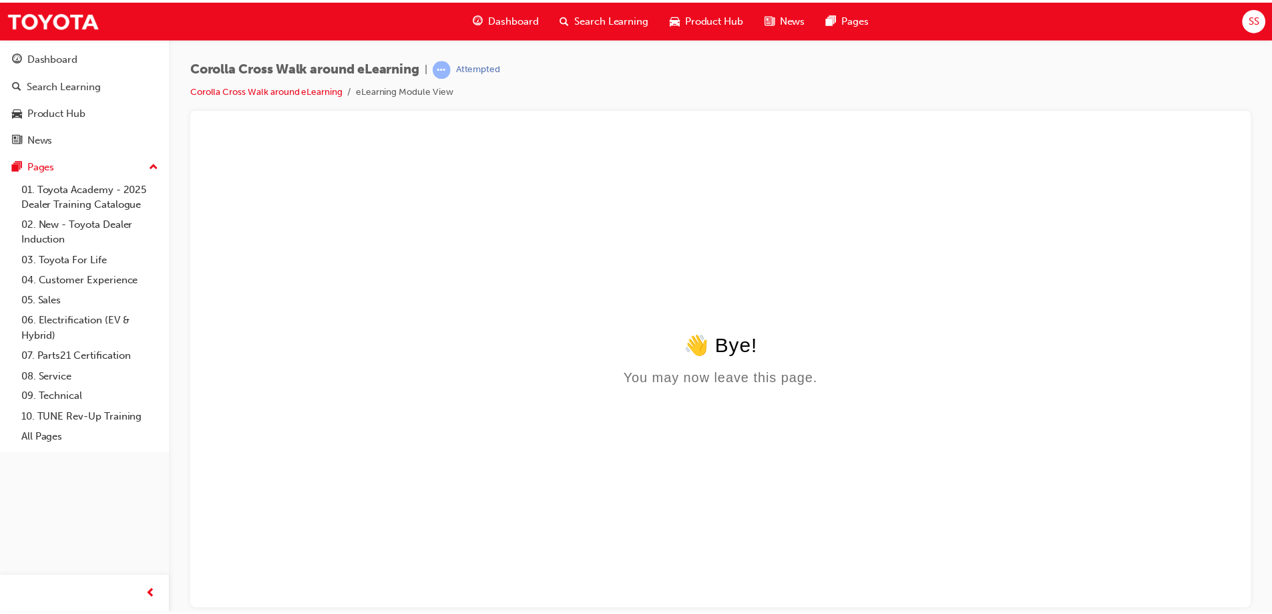
scroll to position [0, 0]
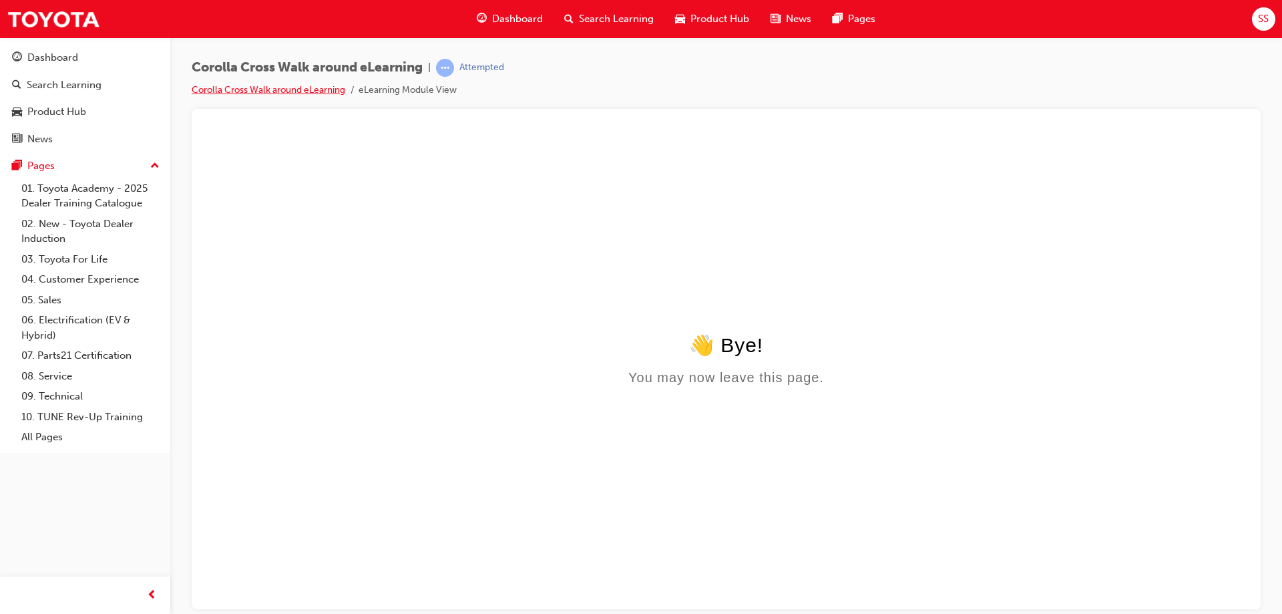
click at [251, 89] on link "Corolla Cross Walk around eLearning" at bounding box center [269, 89] width 154 height 11
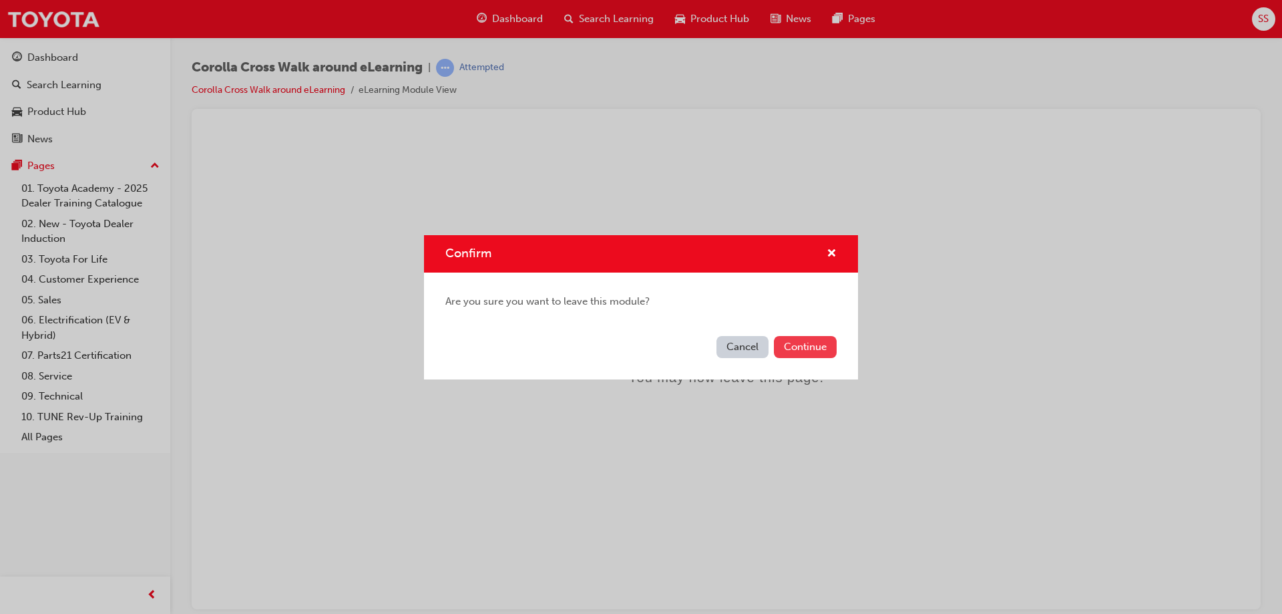
click at [816, 349] on button "Continue" at bounding box center [805, 347] width 63 height 22
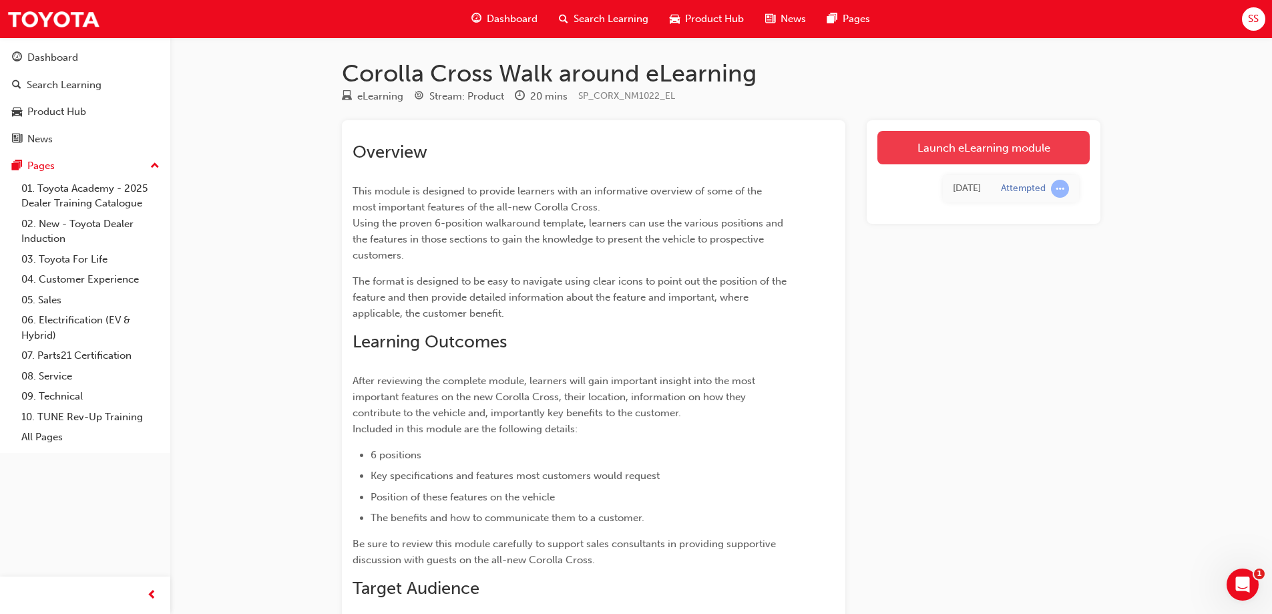
click at [1002, 148] on link "Launch eLearning module" at bounding box center [983, 147] width 212 height 33
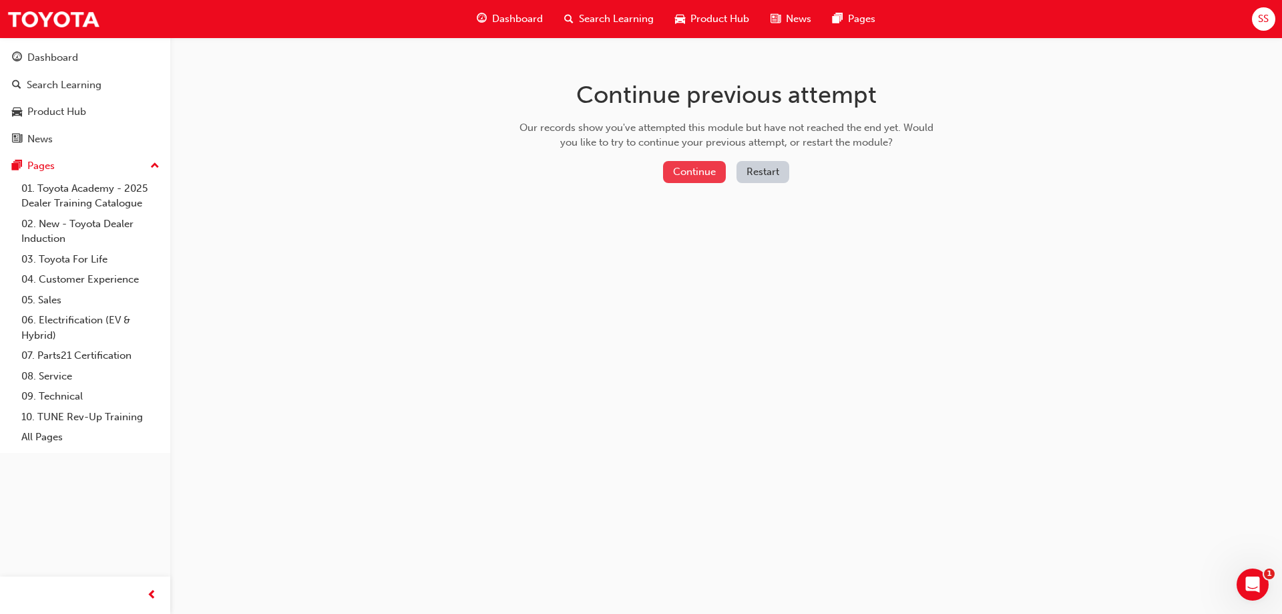
click at [694, 168] on button "Continue" at bounding box center [694, 172] width 63 height 22
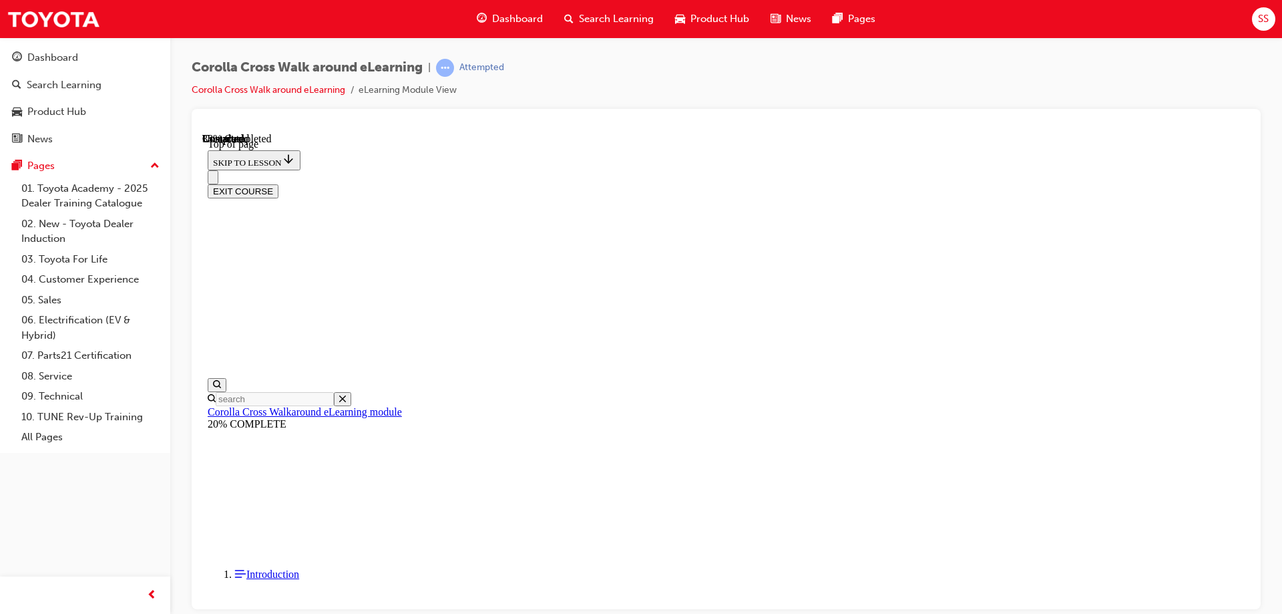
drag, startPoint x: 833, startPoint y: 290, endPoint x: 777, endPoint y: 264, distance: 61.2
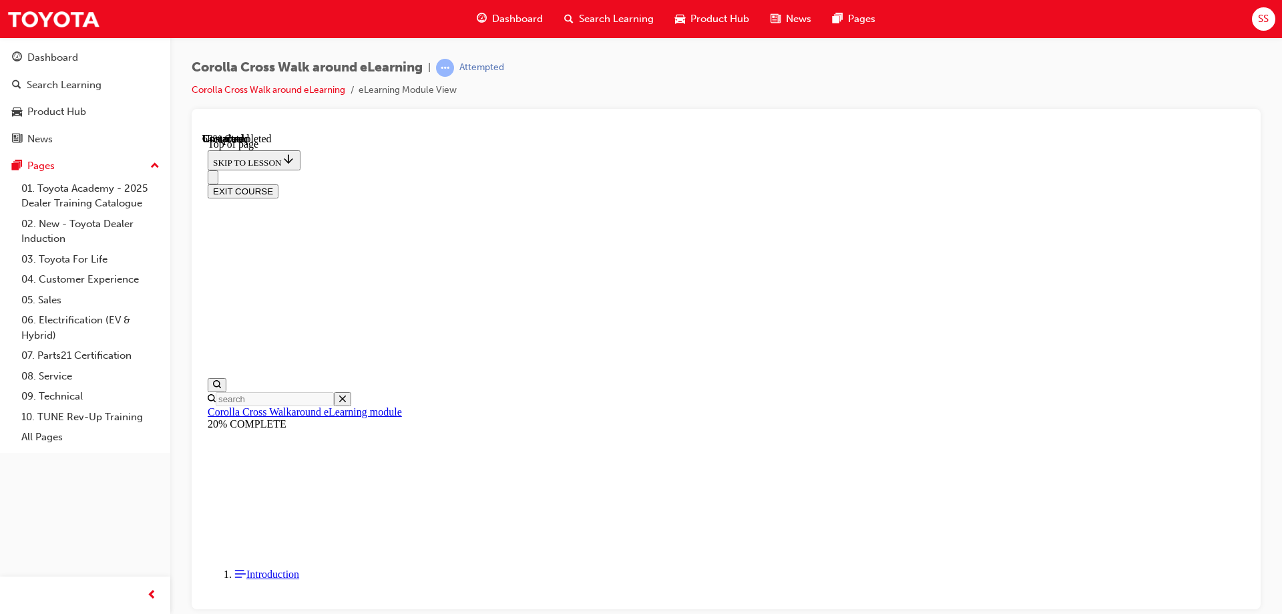
scroll to position [1398, 0]
drag, startPoint x: 522, startPoint y: 585, endPoint x: 554, endPoint y: 597, distance: 34.2
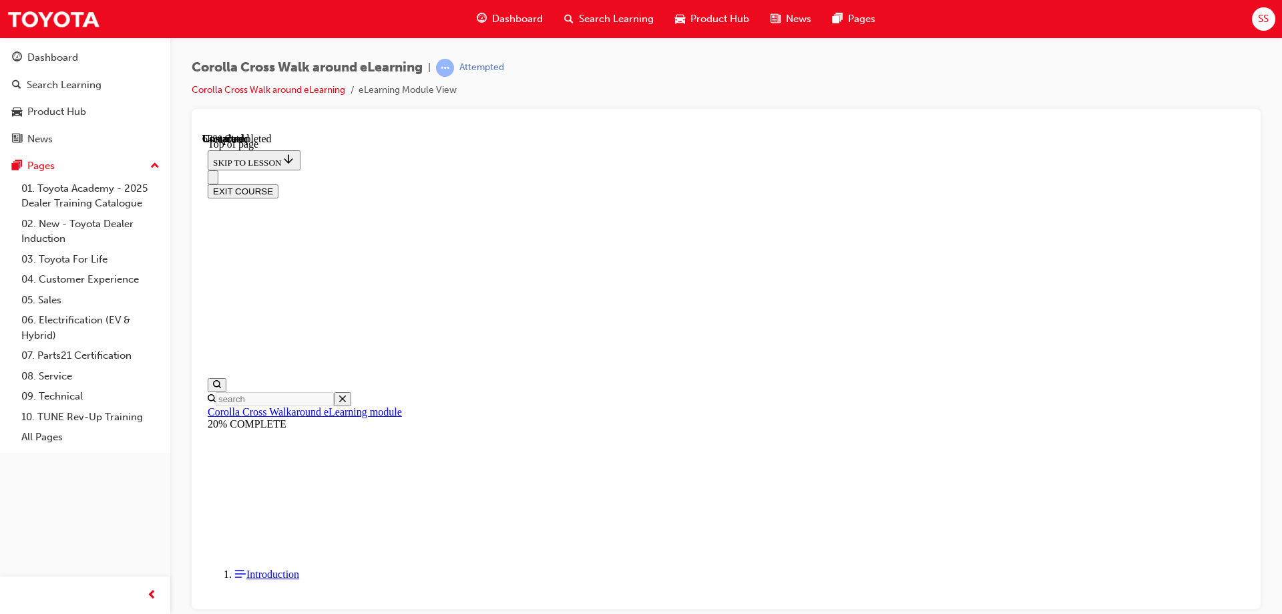
drag, startPoint x: 869, startPoint y: 586, endPoint x: 883, endPoint y: 583, distance: 14.4
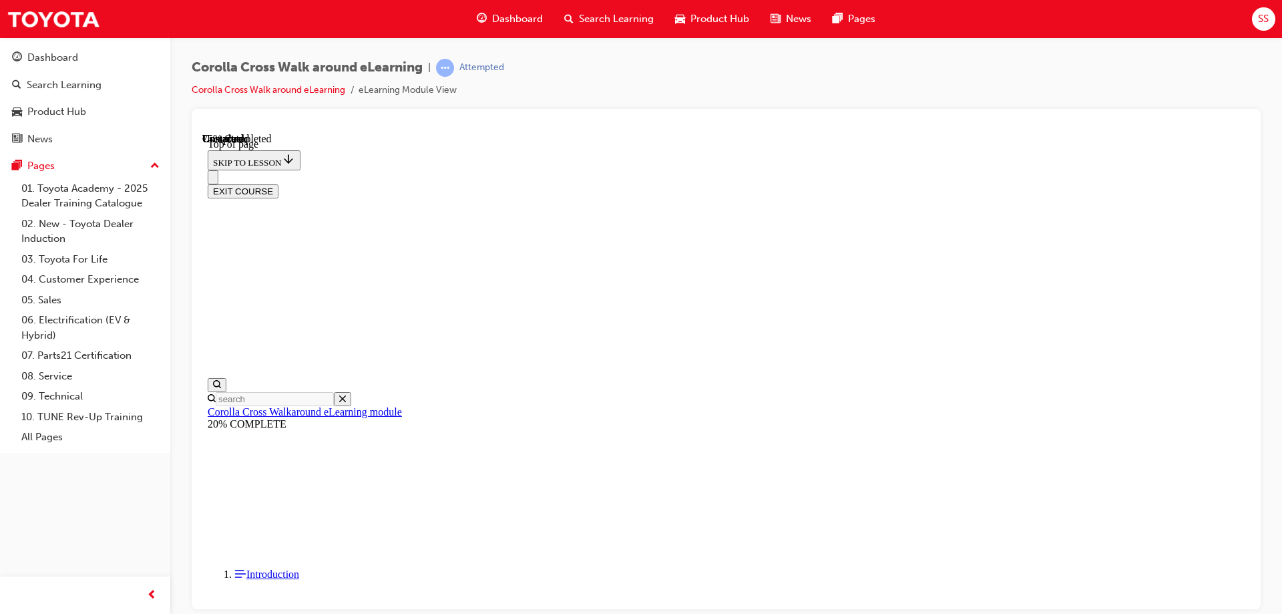
scroll to position [544, 0]
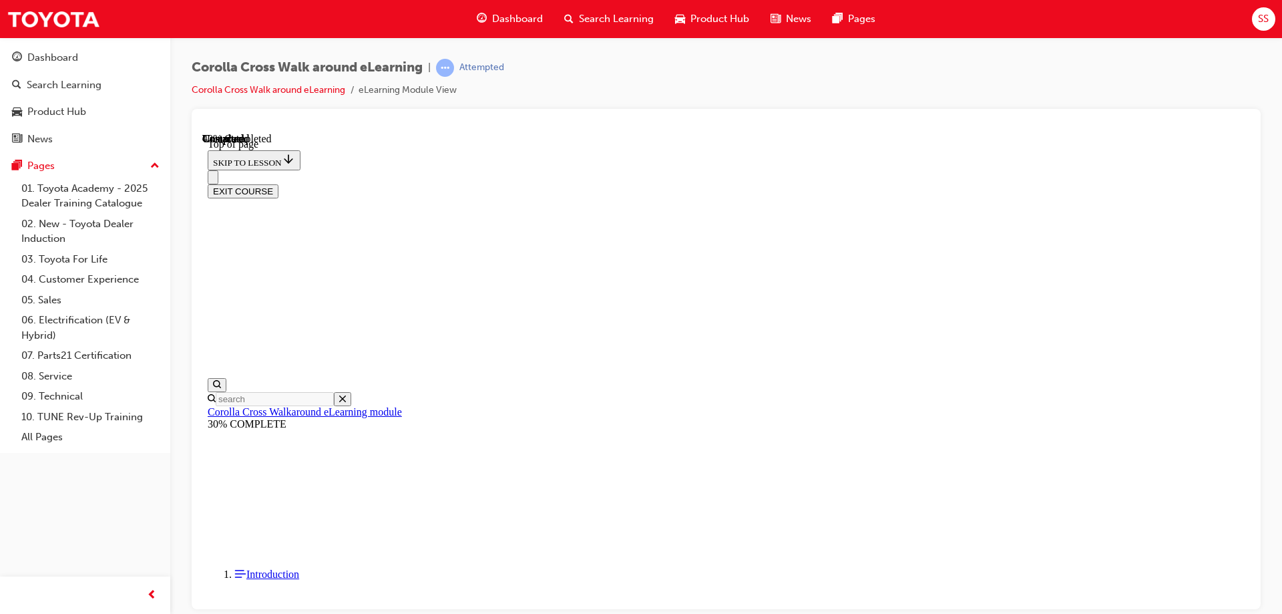
drag, startPoint x: 675, startPoint y: 384, endPoint x: 584, endPoint y: 409, distance: 94.3
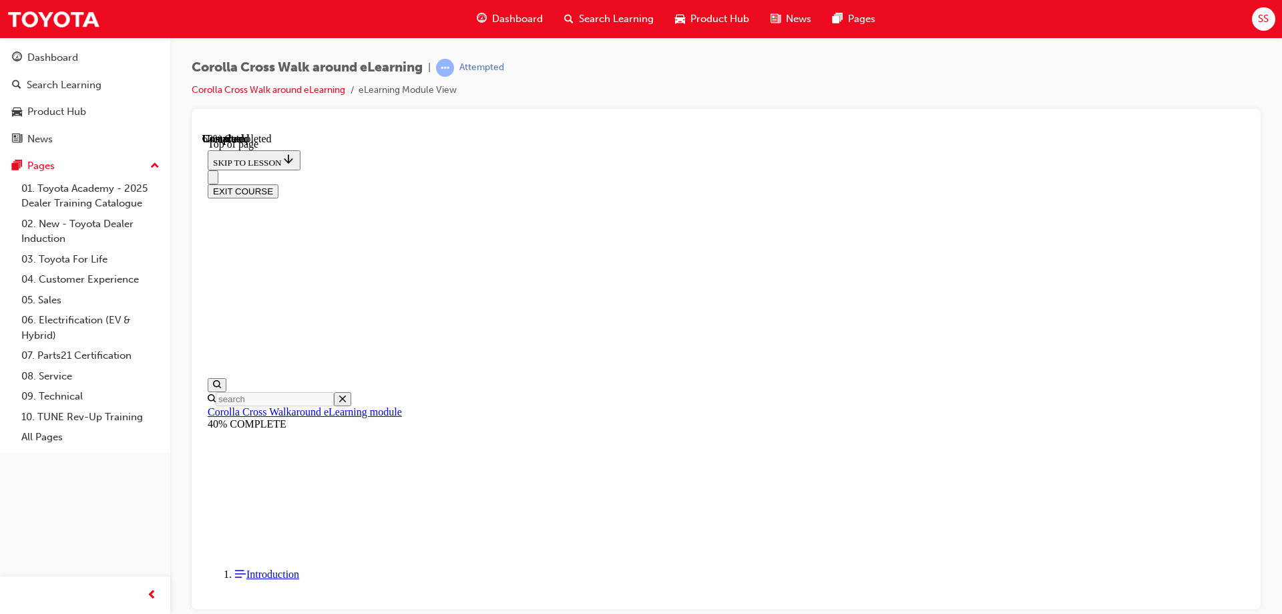
drag, startPoint x: 1008, startPoint y: 427, endPoint x: 843, endPoint y: 441, distance: 165.5
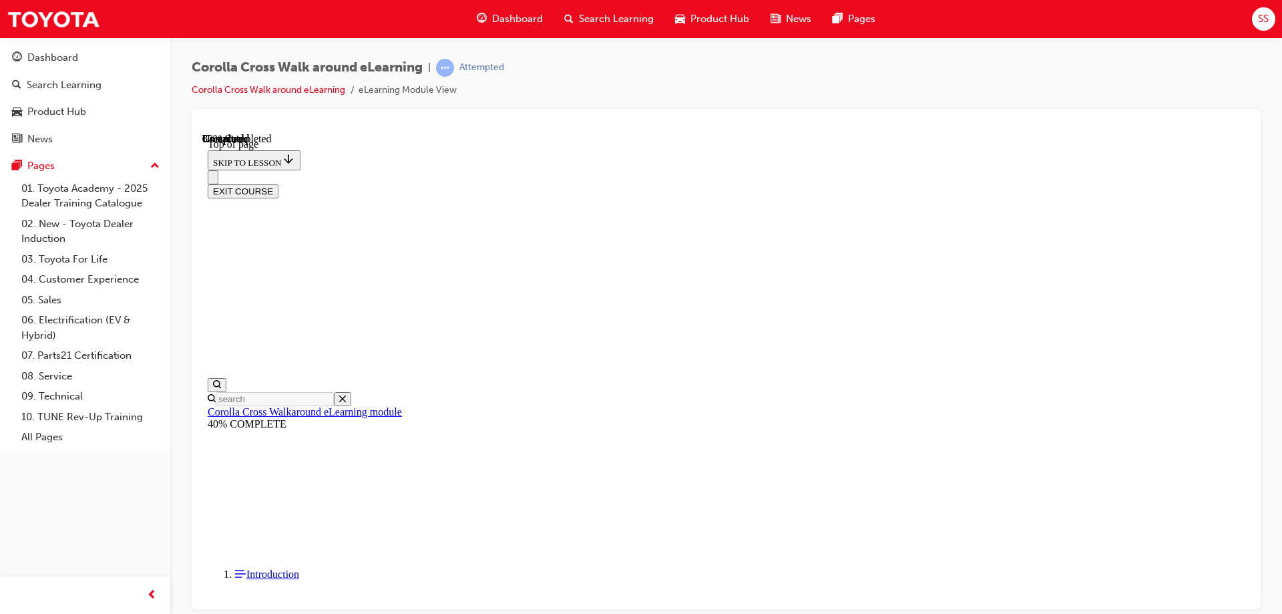
scroll to position [220, 0]
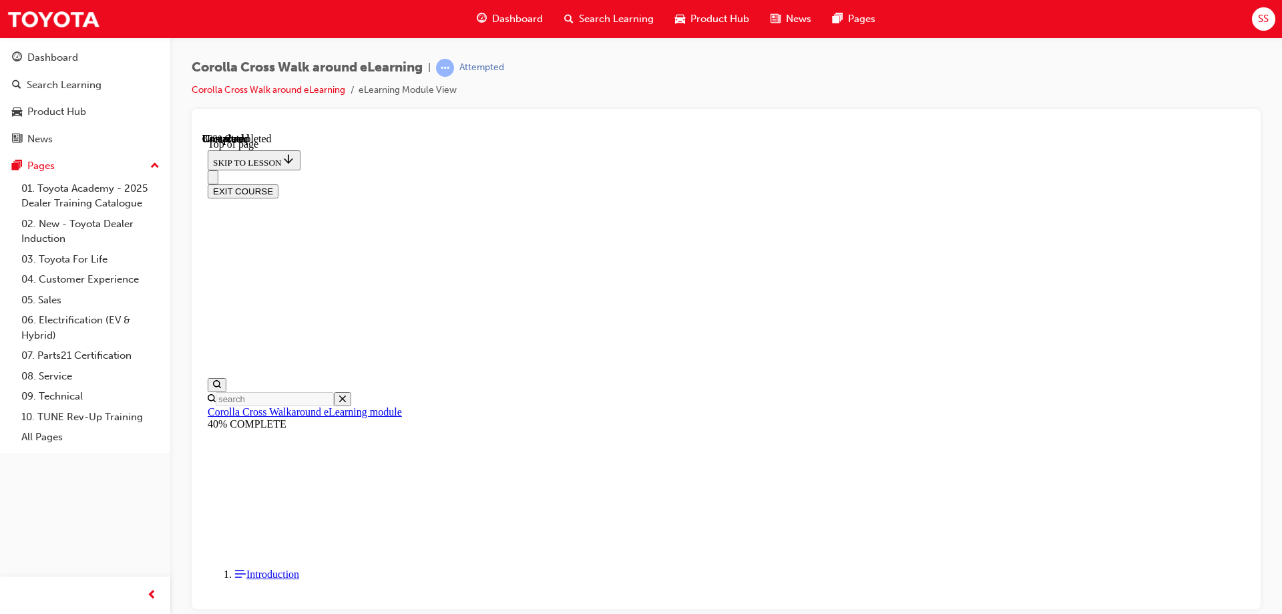
scroll to position [228, 0]
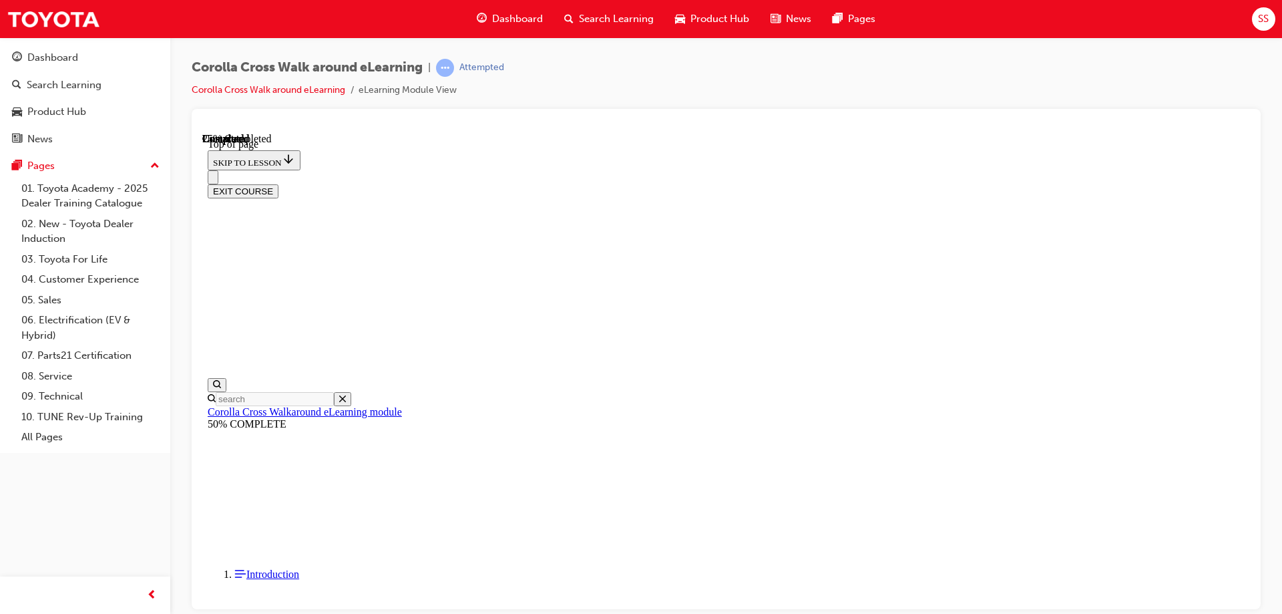
scroll to position [70, 0]
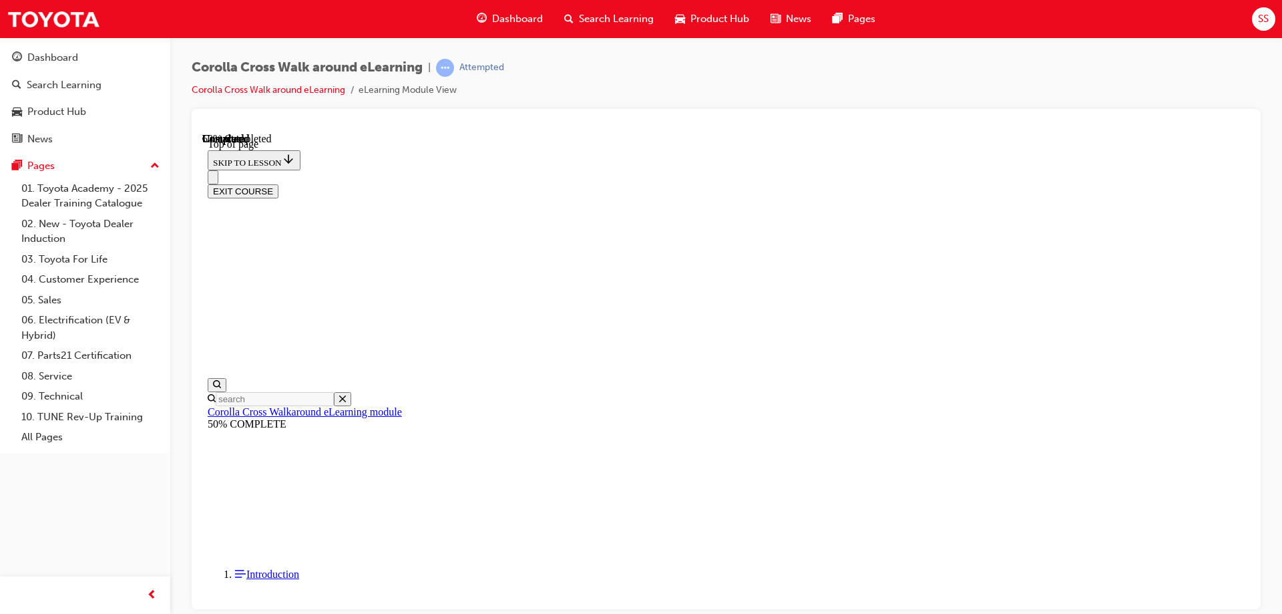
scroll to position [0, 0]
drag, startPoint x: 899, startPoint y: 431, endPoint x: 1022, endPoint y: 276, distance: 197.2
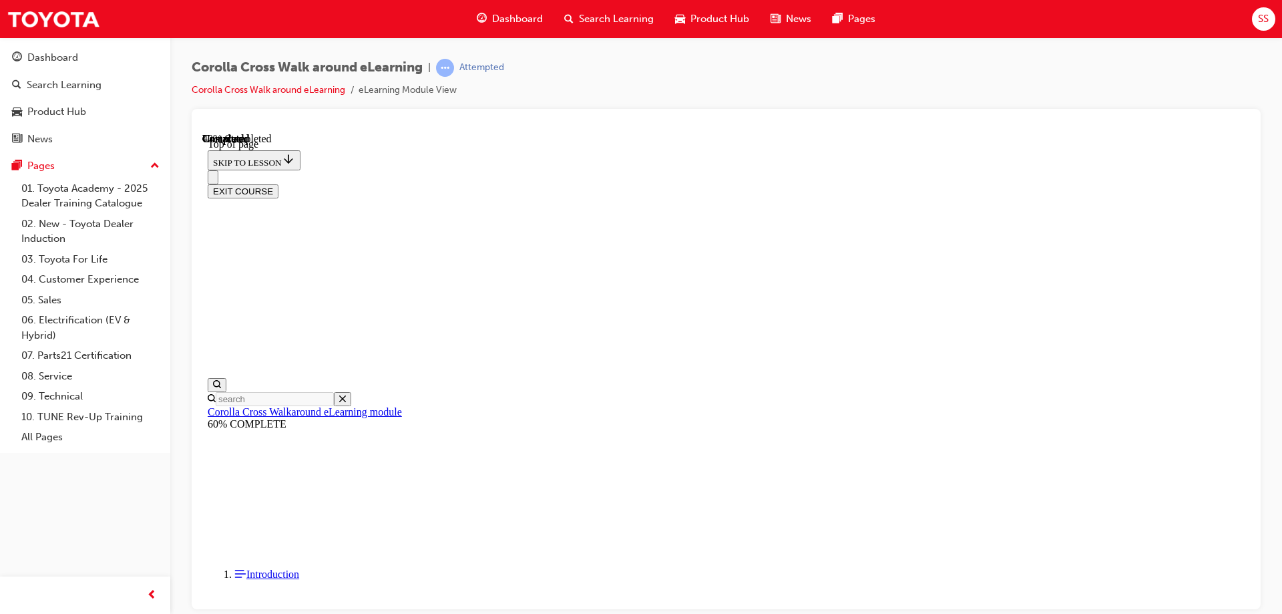
scroll to position [398, 0]
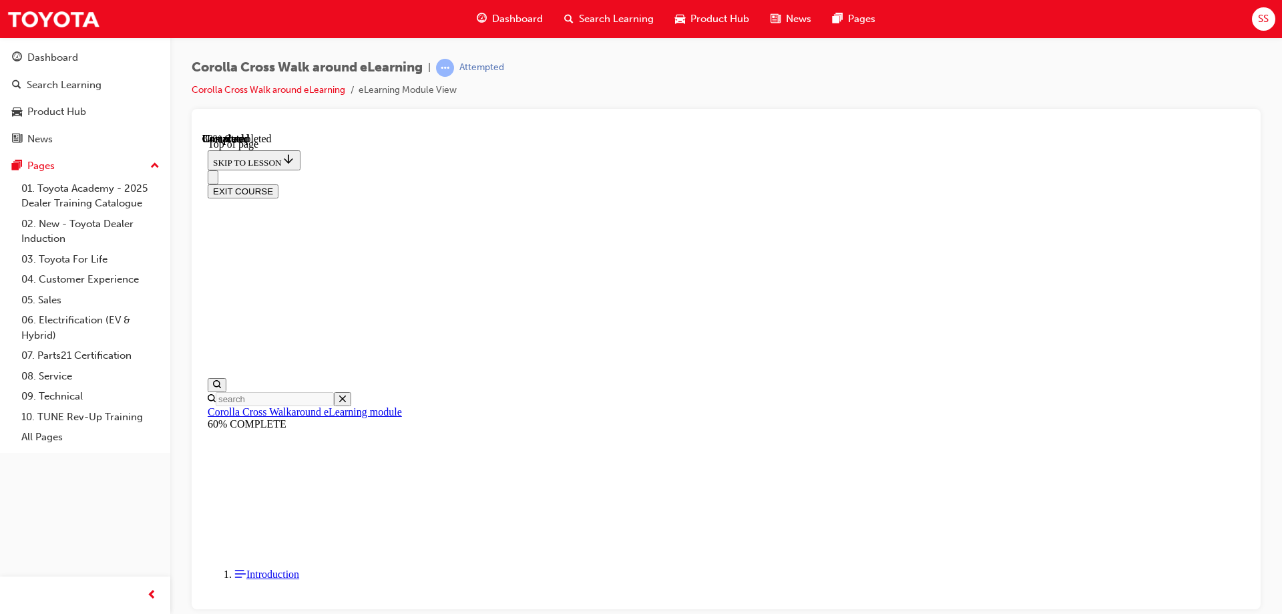
scroll to position [200, 0]
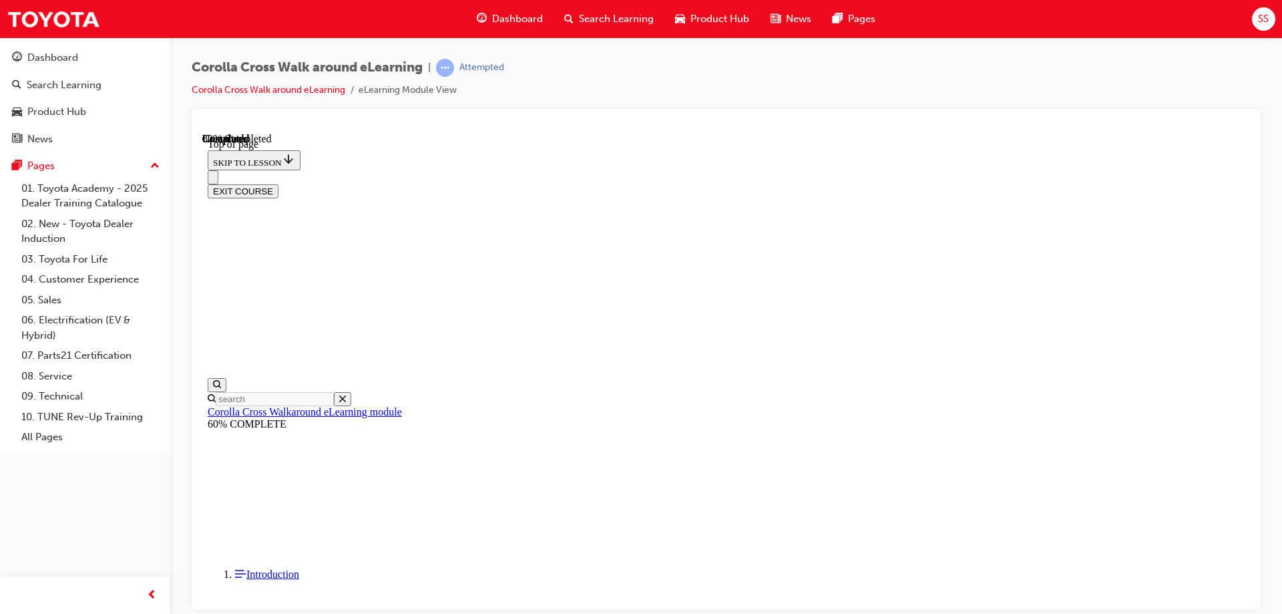
drag, startPoint x: 772, startPoint y: 514, endPoint x: 685, endPoint y: 481, distance: 93.0
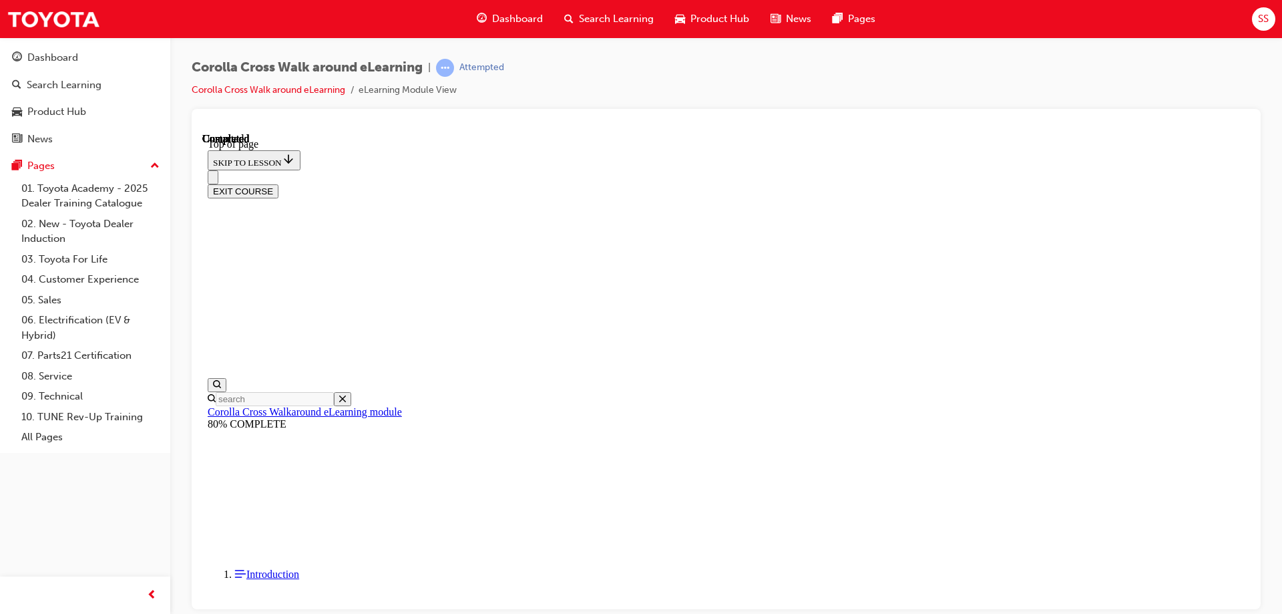
drag, startPoint x: 927, startPoint y: 379, endPoint x: 919, endPoint y: 382, distance: 8.4
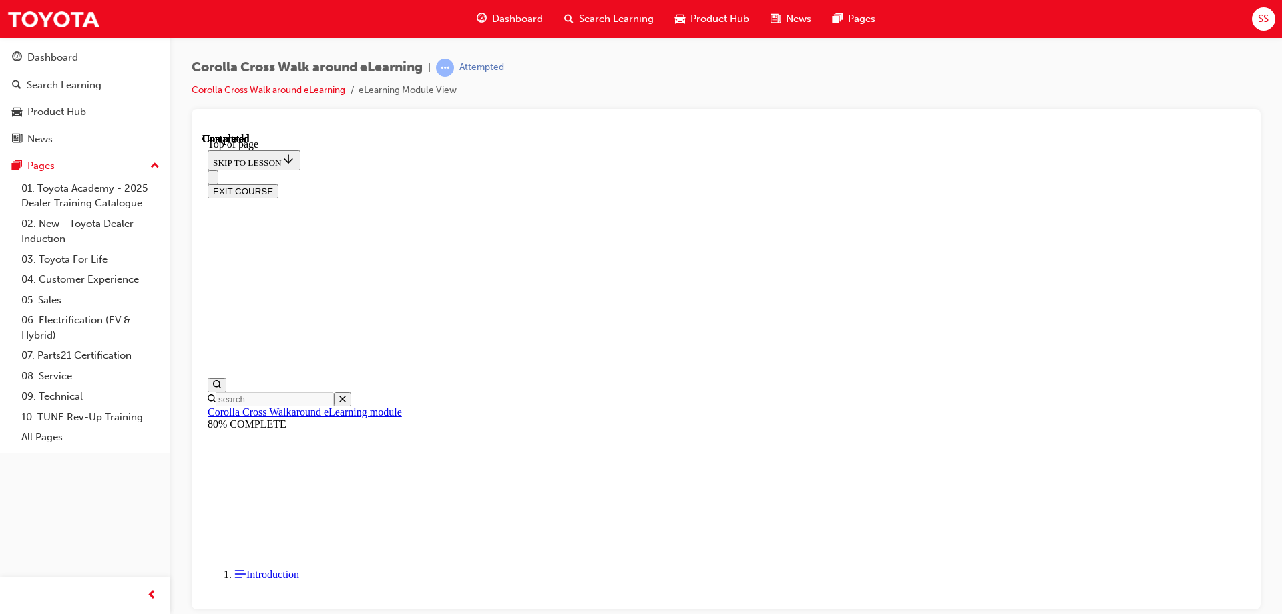
drag, startPoint x: 605, startPoint y: 264, endPoint x: 722, endPoint y: 264, distance: 117.5
drag, startPoint x: 584, startPoint y: 257, endPoint x: 961, endPoint y: 305, distance: 380.3
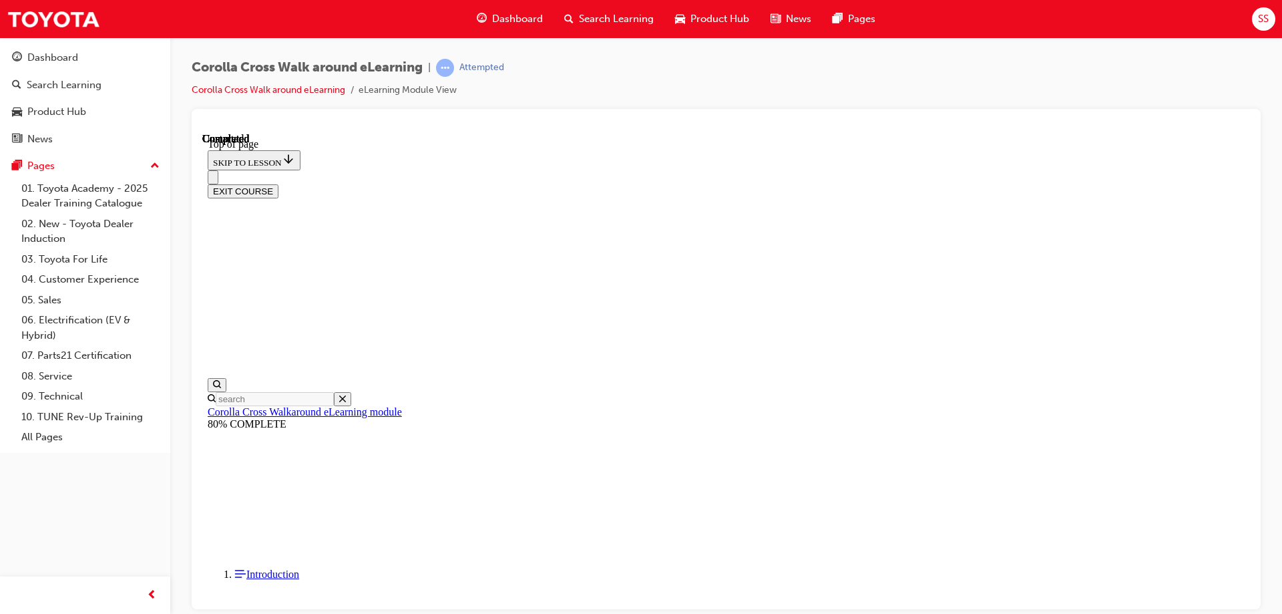
drag, startPoint x: 592, startPoint y: 208, endPoint x: 920, endPoint y: 255, distance: 331.1
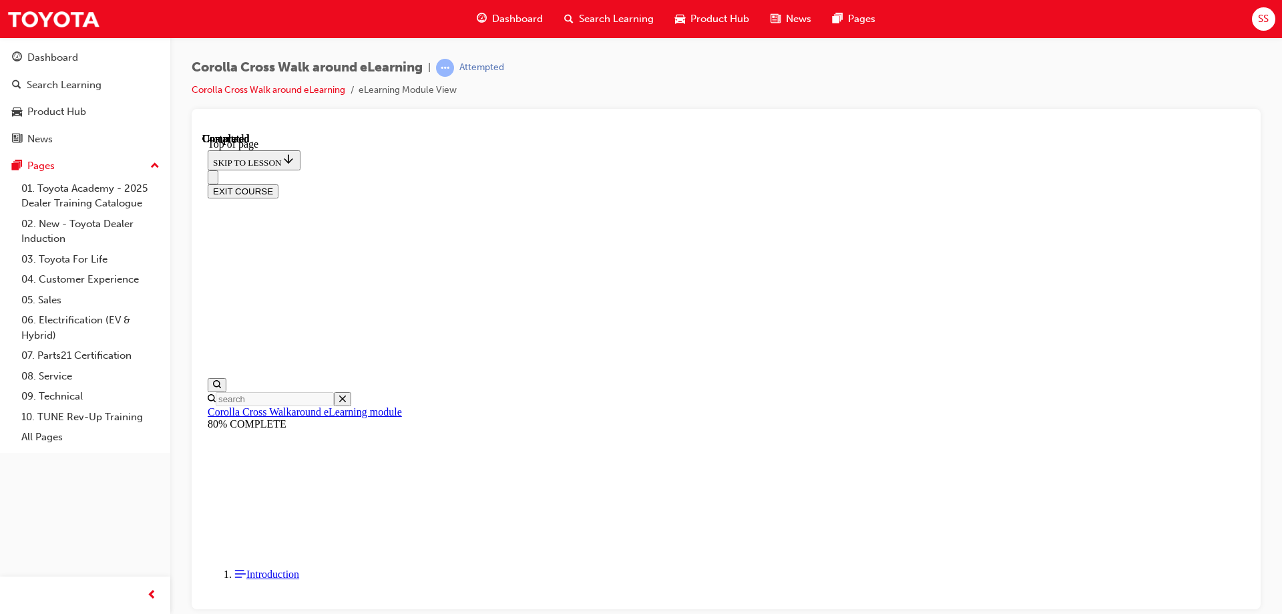
scroll to position [228, 0]
drag, startPoint x: 755, startPoint y: 176, endPoint x: 752, endPoint y: 81, distance: 94.9
click at [752, 81] on div "Corolla Cross Walk around eLearning | Attempted Corolla Cross Walk around eLear…" at bounding box center [726, 84] width 1069 height 50
drag, startPoint x: 771, startPoint y: 145, endPoint x: 923, endPoint y: 176, distance: 155.4
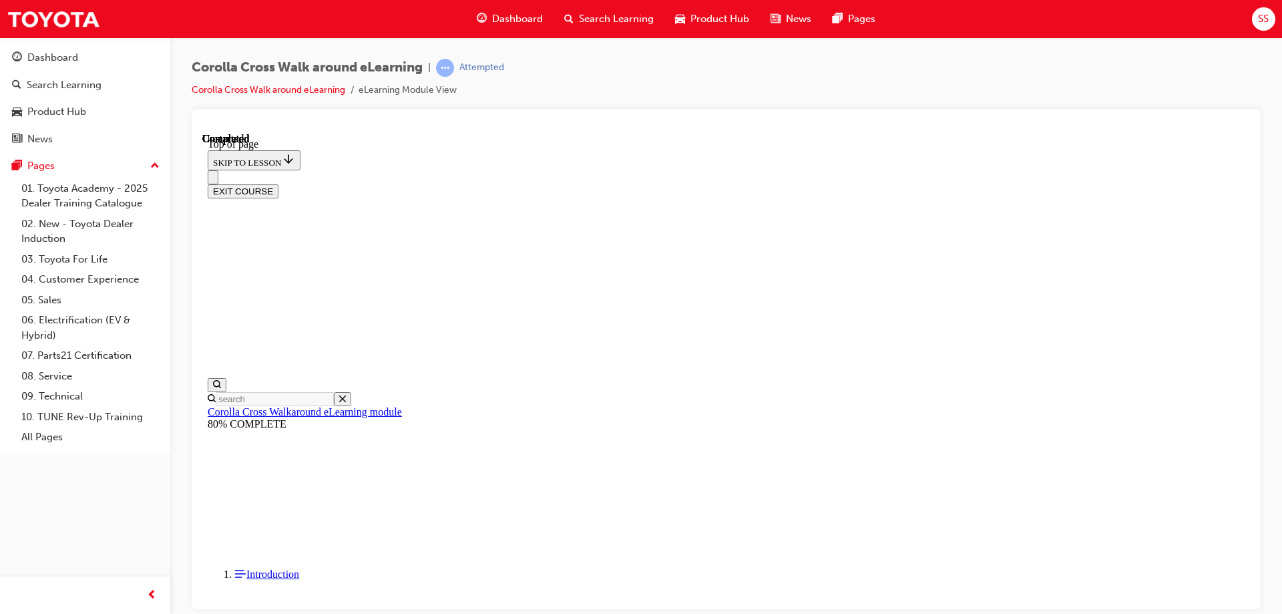
drag, startPoint x: 703, startPoint y: 295, endPoint x: 720, endPoint y: 402, distance: 108.2
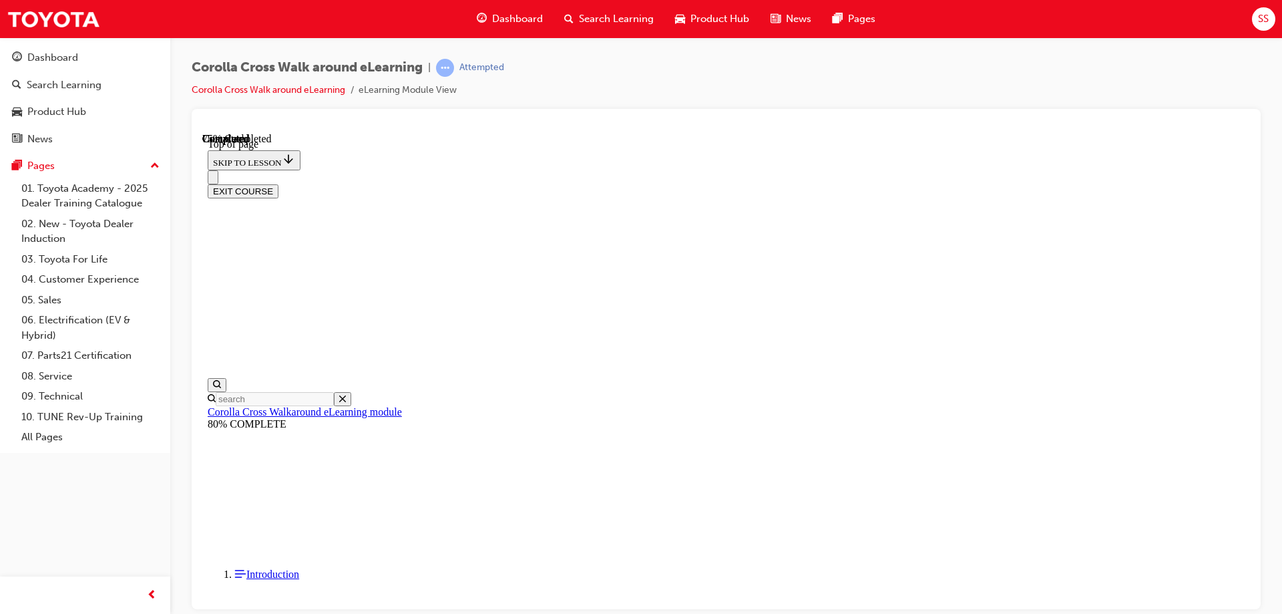
scroll to position [41, 0]
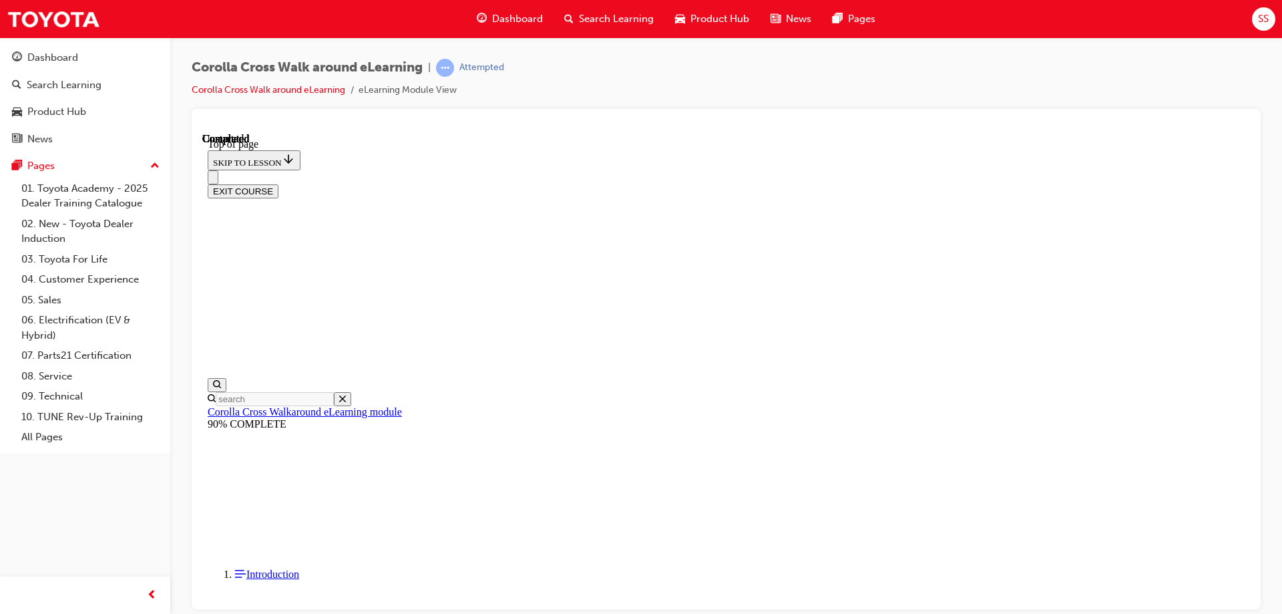
drag, startPoint x: 598, startPoint y: 201, endPoint x: 890, endPoint y: 223, distance: 293.3
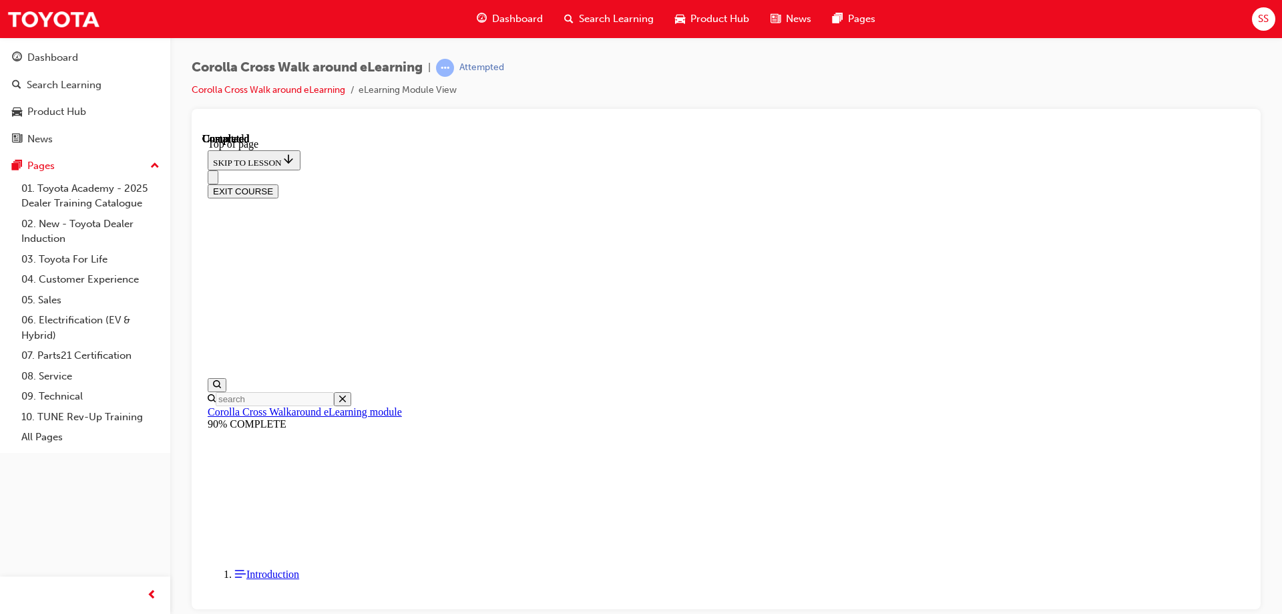
drag, startPoint x: 595, startPoint y: 194, endPoint x: 635, endPoint y: 198, distance: 40.3
drag, startPoint x: 588, startPoint y: 190, endPoint x: 878, endPoint y: 215, distance: 290.8
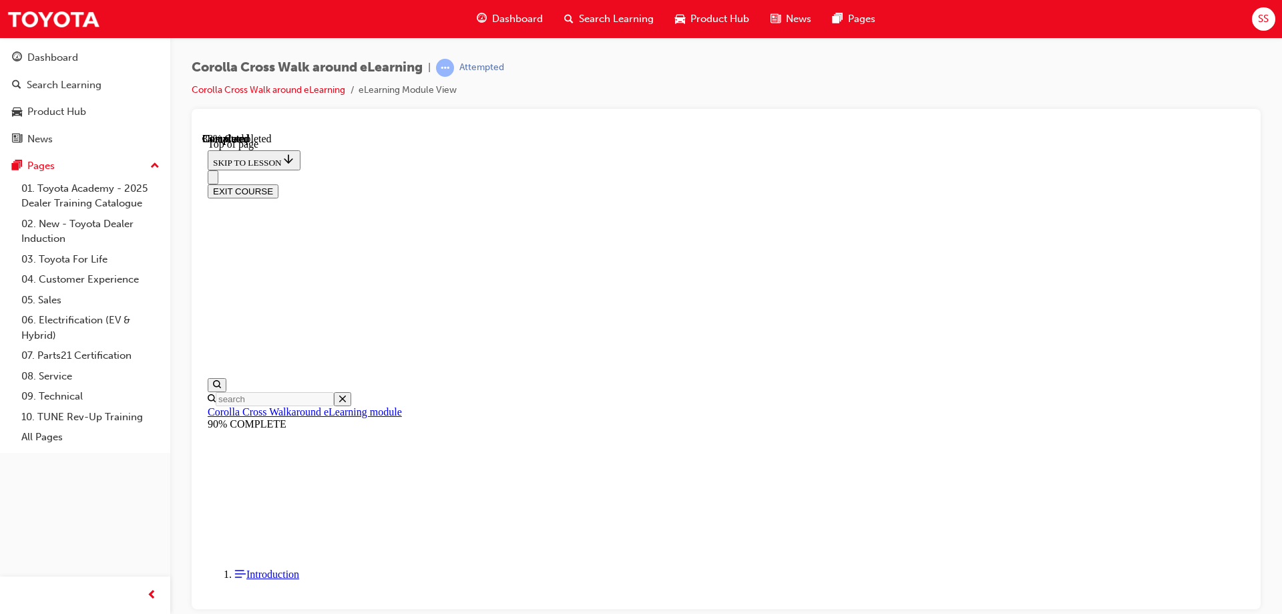
drag, startPoint x: 698, startPoint y: 253, endPoint x: 708, endPoint y: 278, distance: 27.0
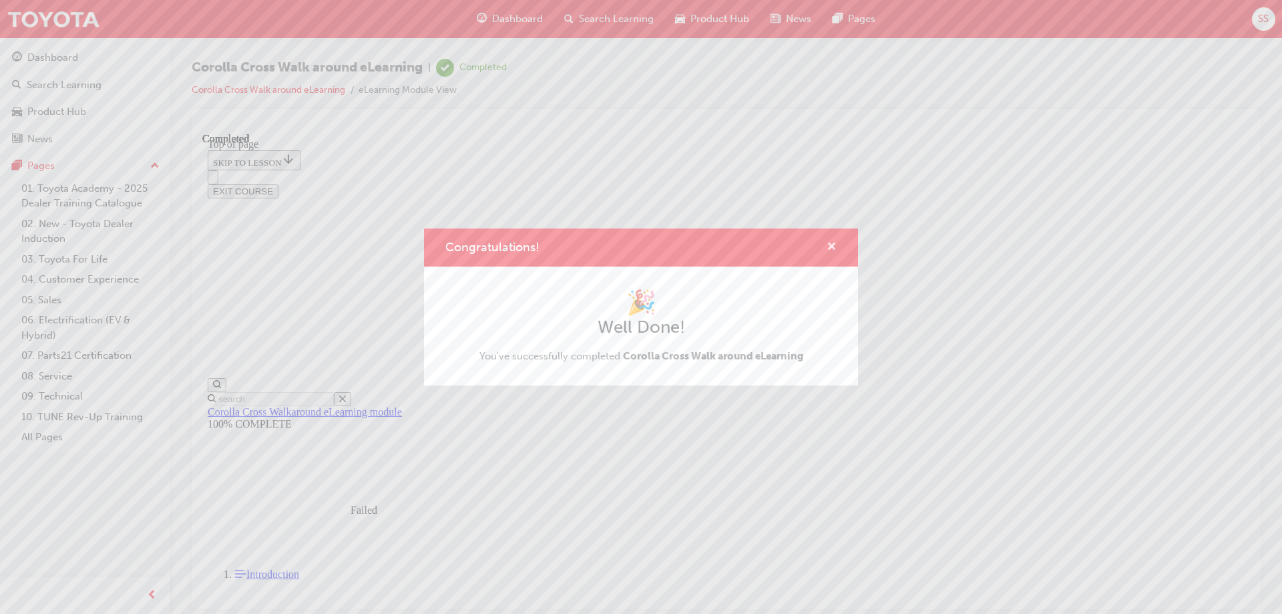
click at [832, 246] on span "cross-icon" at bounding box center [832, 248] width 10 height 12
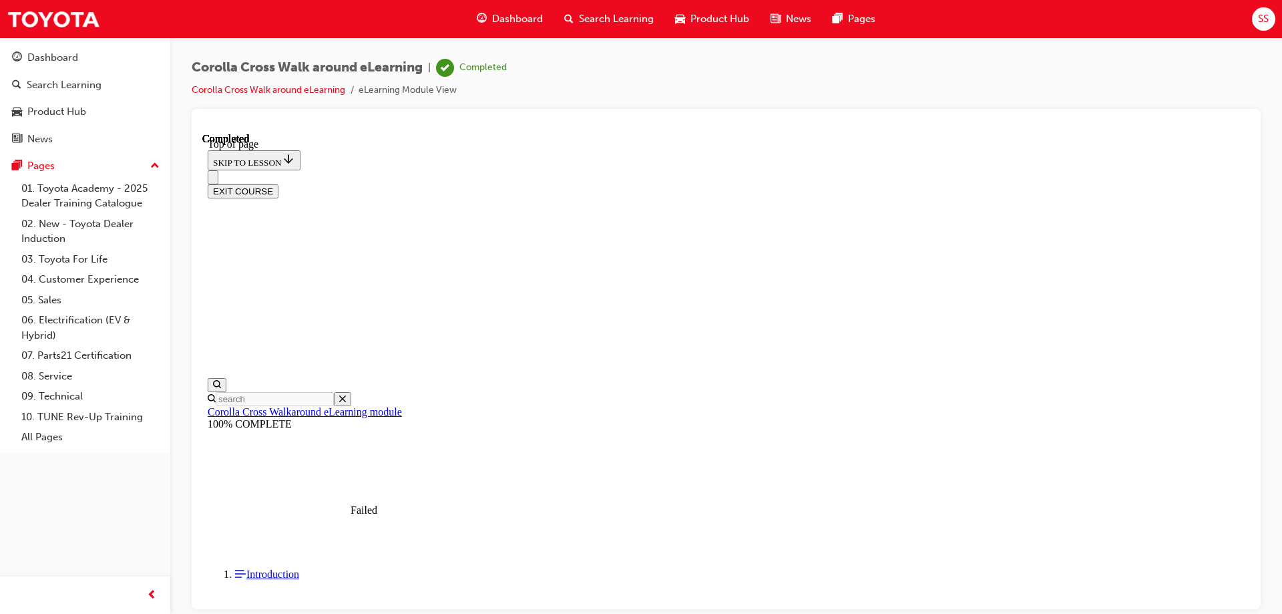
scroll to position [246, 0]
drag, startPoint x: 636, startPoint y: 484, endPoint x: 642, endPoint y: 488, distance: 7.8
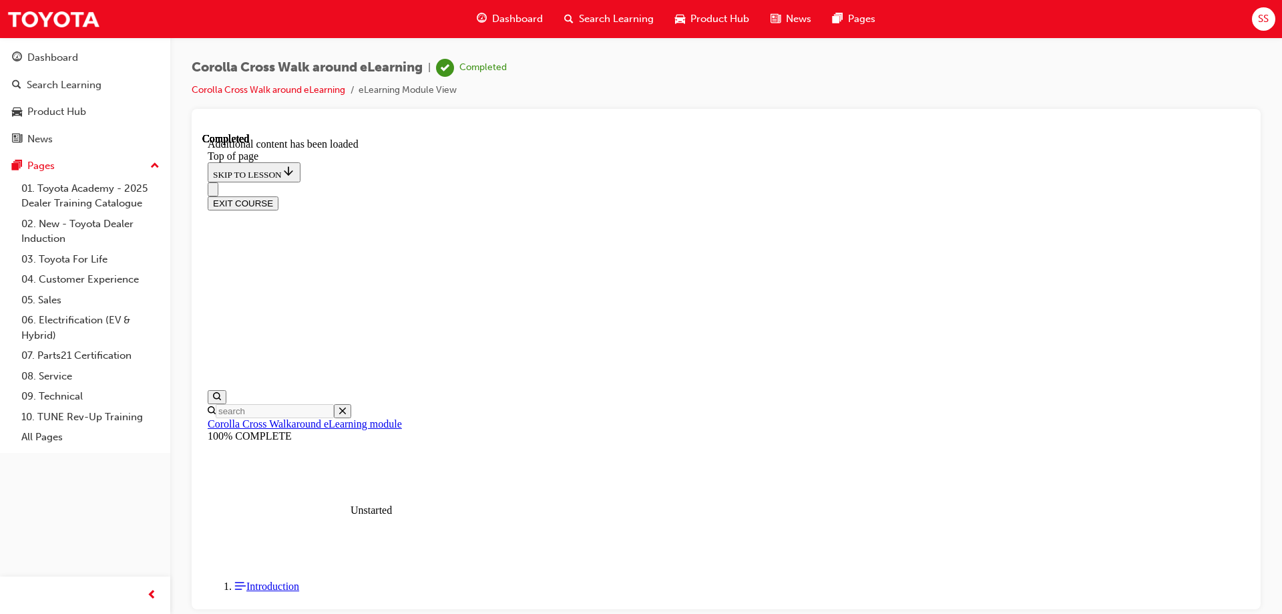
scroll to position [1, 0]
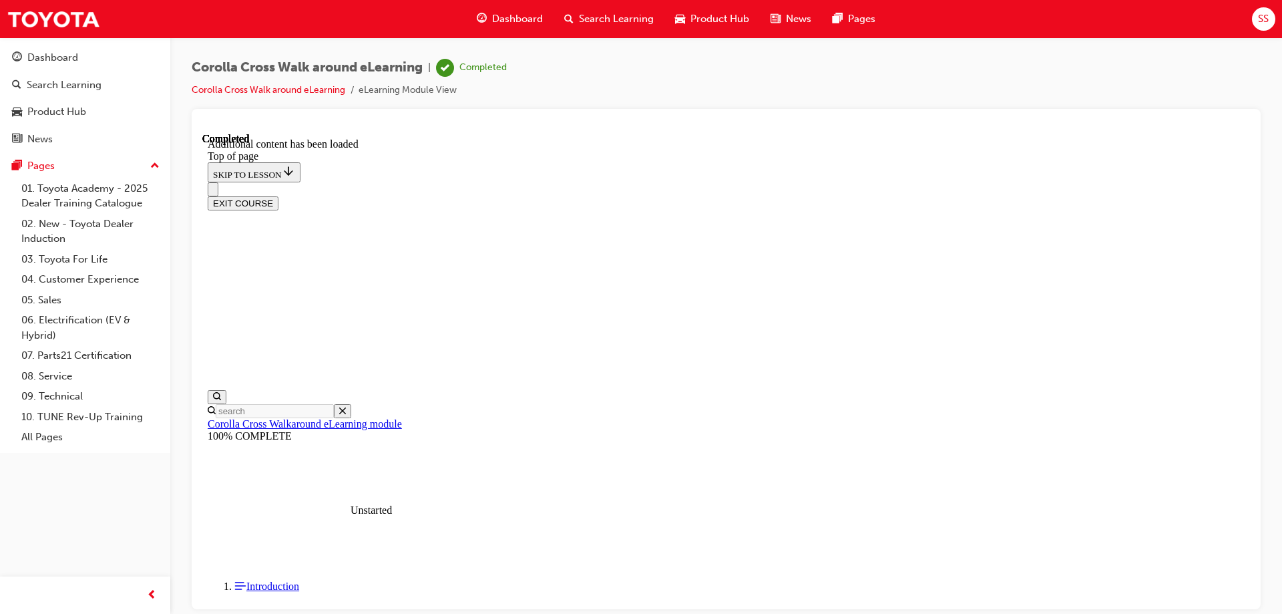
scroll to position [933, 0]
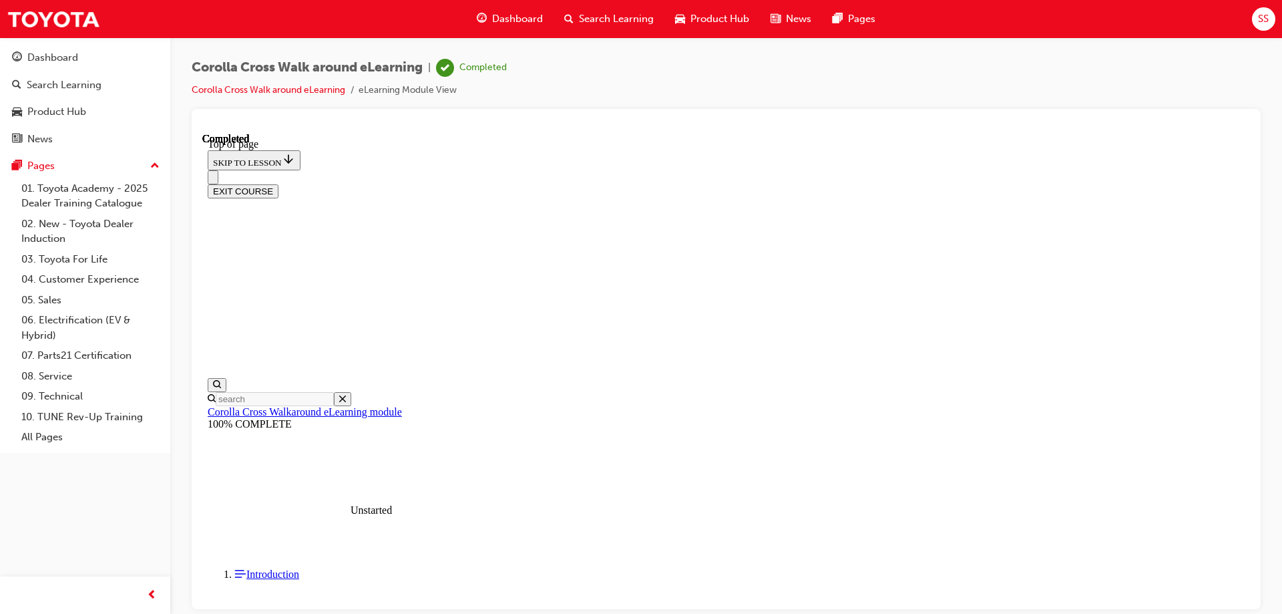
scroll to position [222, 0]
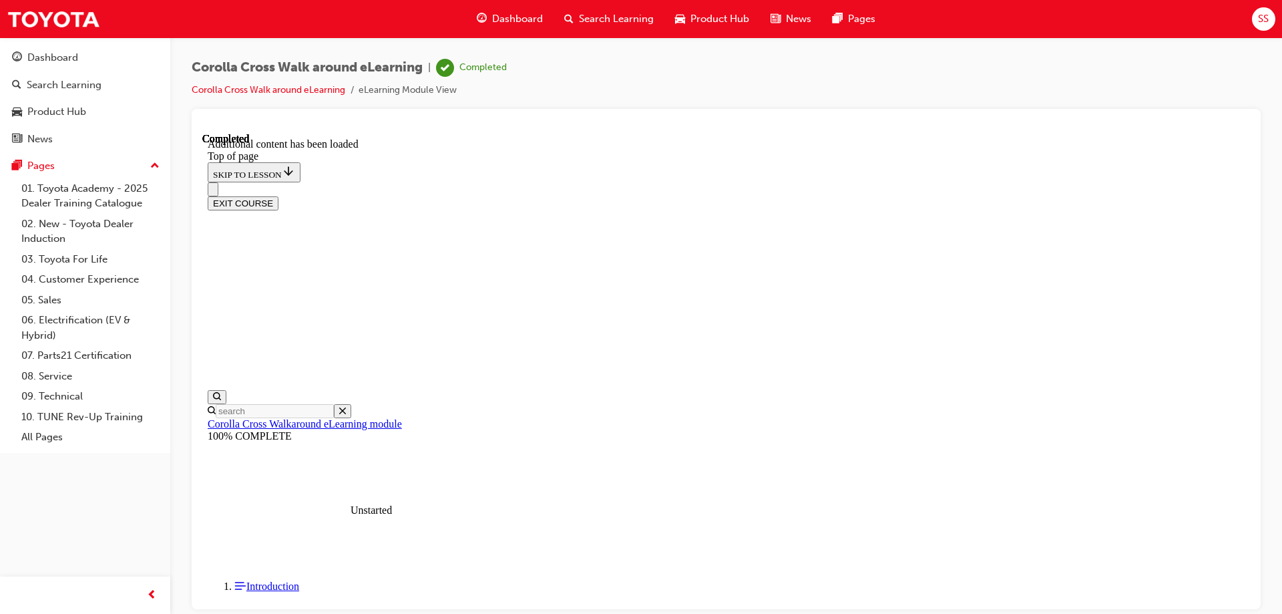
scroll to position [242, 0]
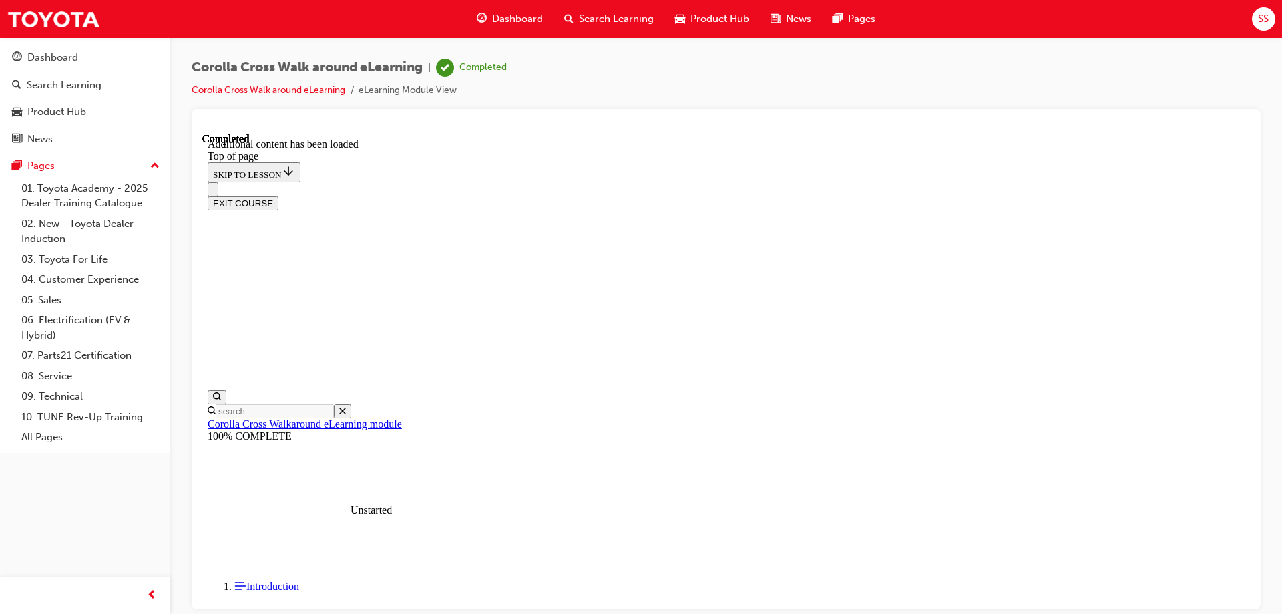
scroll to position [282, 0]
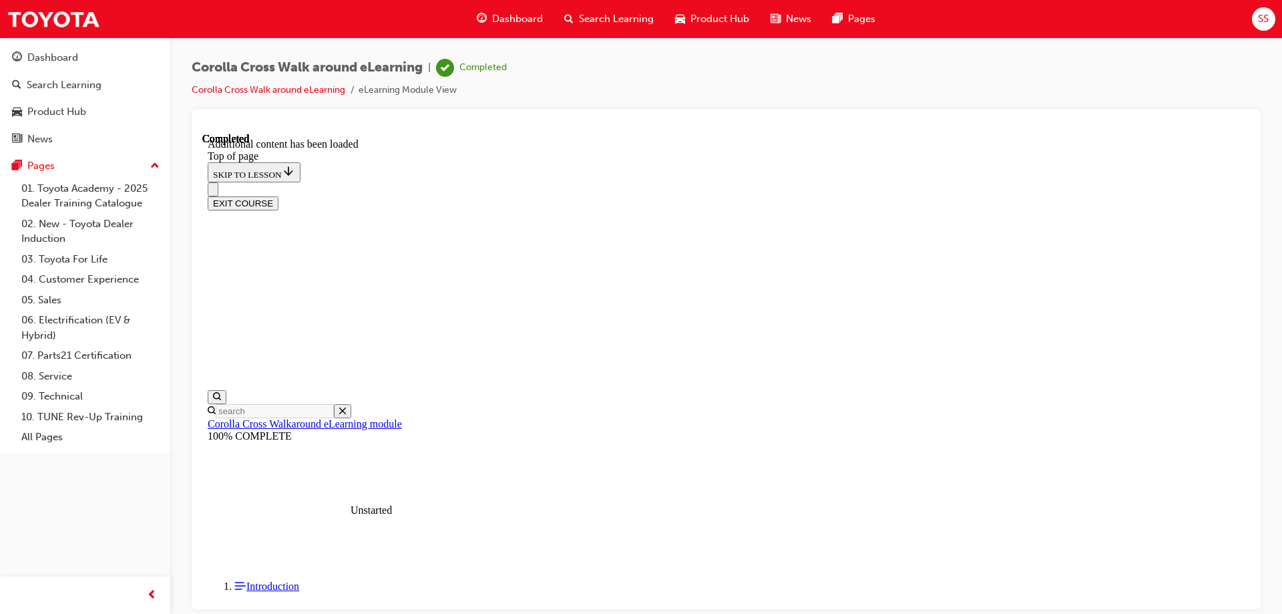
drag, startPoint x: 333, startPoint y: 334, endPoint x: 883, endPoint y: 416, distance: 556.3
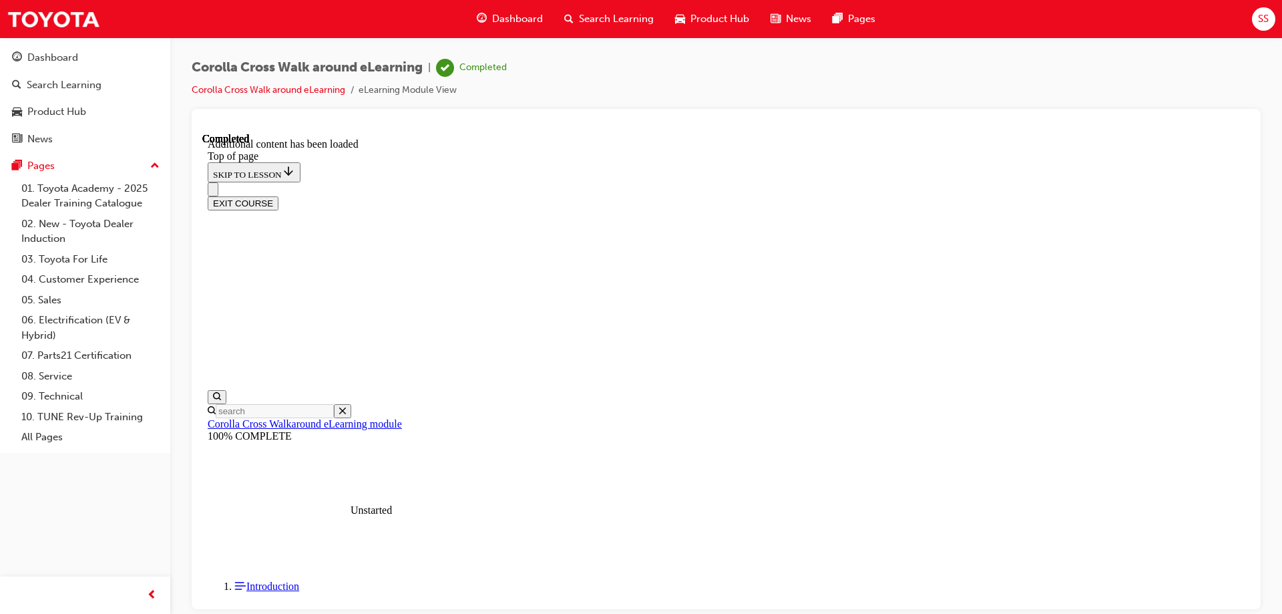
scroll to position [401, 0]
drag, startPoint x: 904, startPoint y: 206, endPoint x: 1028, endPoint y: 181, distance: 126.1
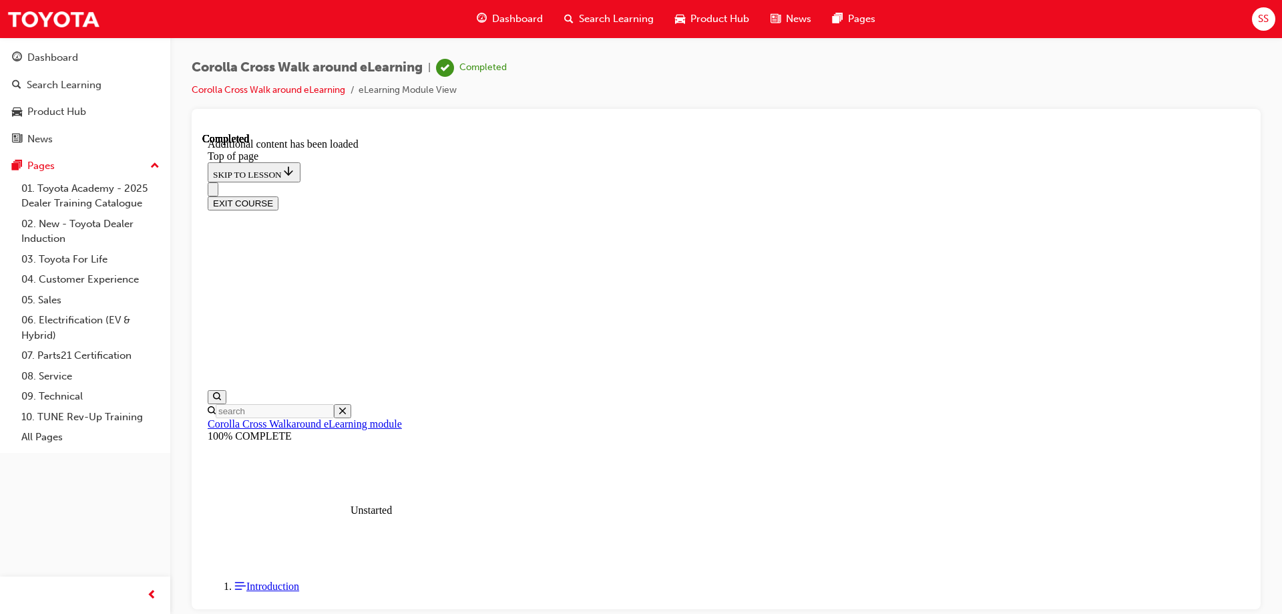
scroll to position [134, 0]
drag, startPoint x: 638, startPoint y: 280, endPoint x: 590, endPoint y: 357, distance: 91.2
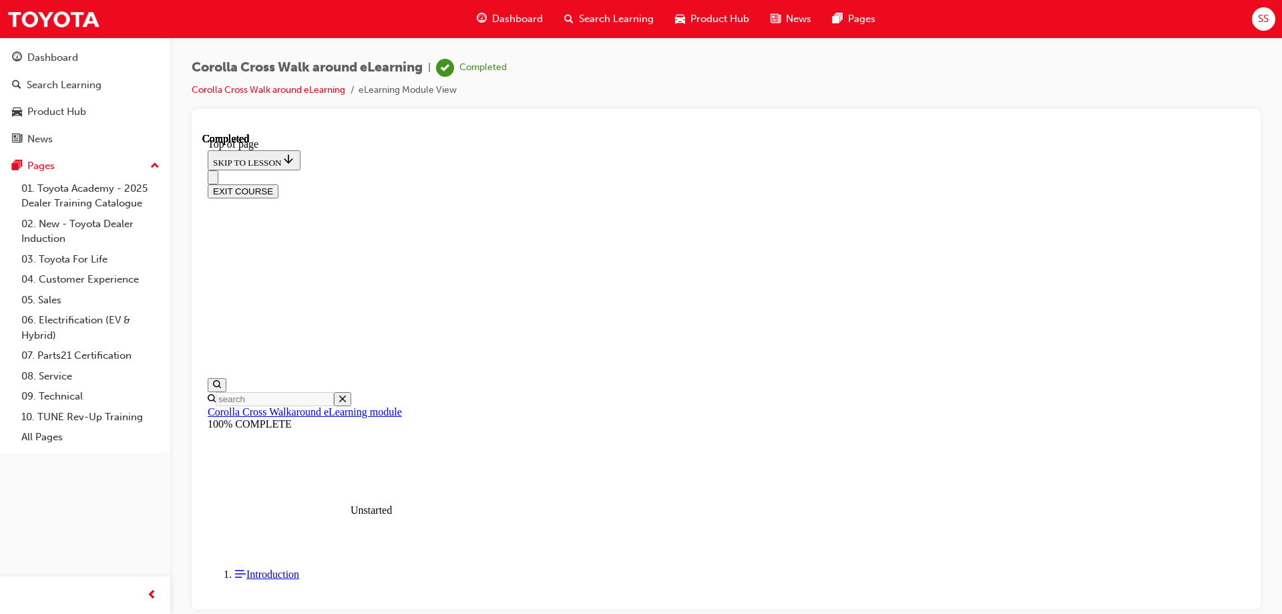
scroll to position [465, 0]
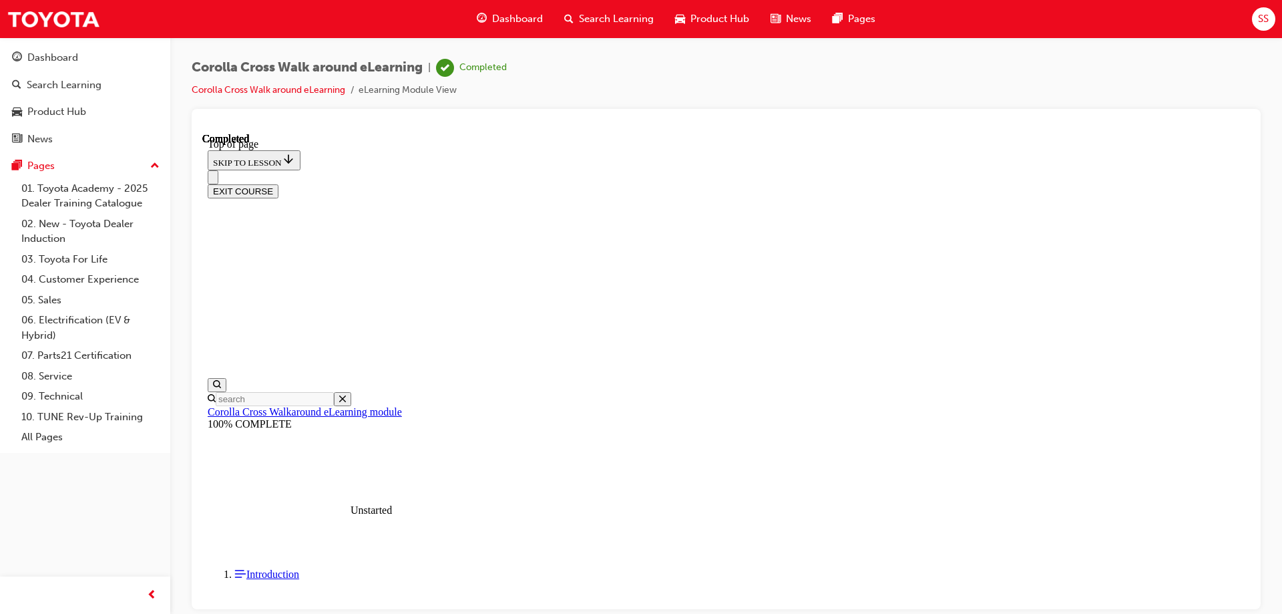
drag, startPoint x: 770, startPoint y: 138, endPoint x: 793, endPoint y: 138, distance: 23.4
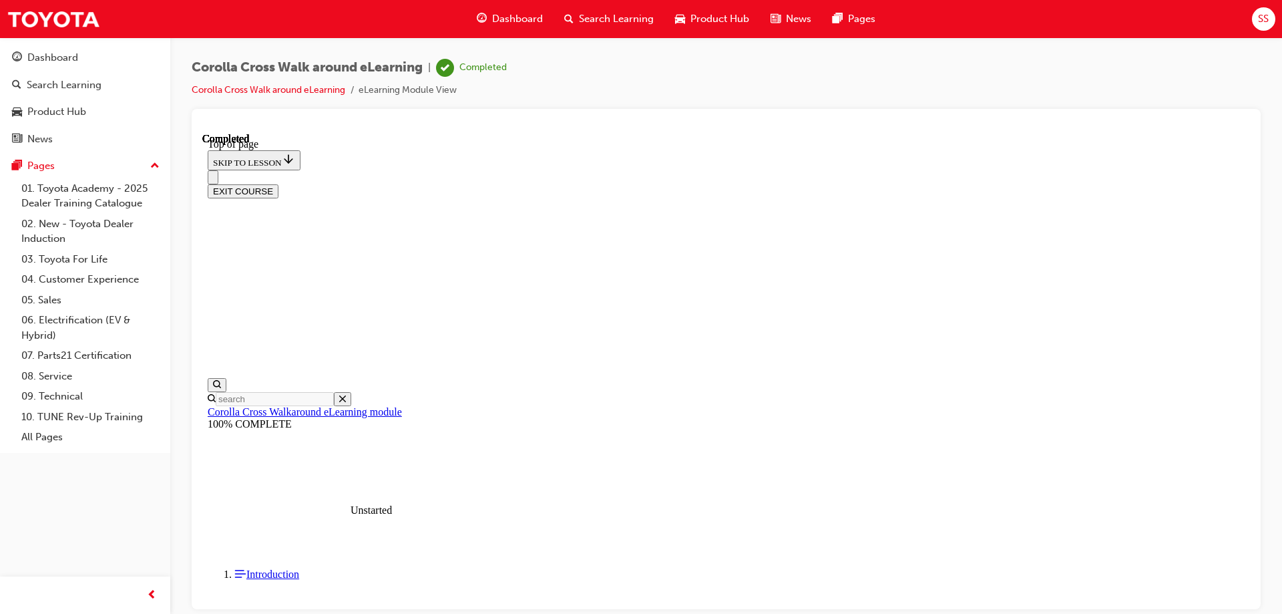
drag, startPoint x: 726, startPoint y: 242, endPoint x: 676, endPoint y: 264, distance: 54.7
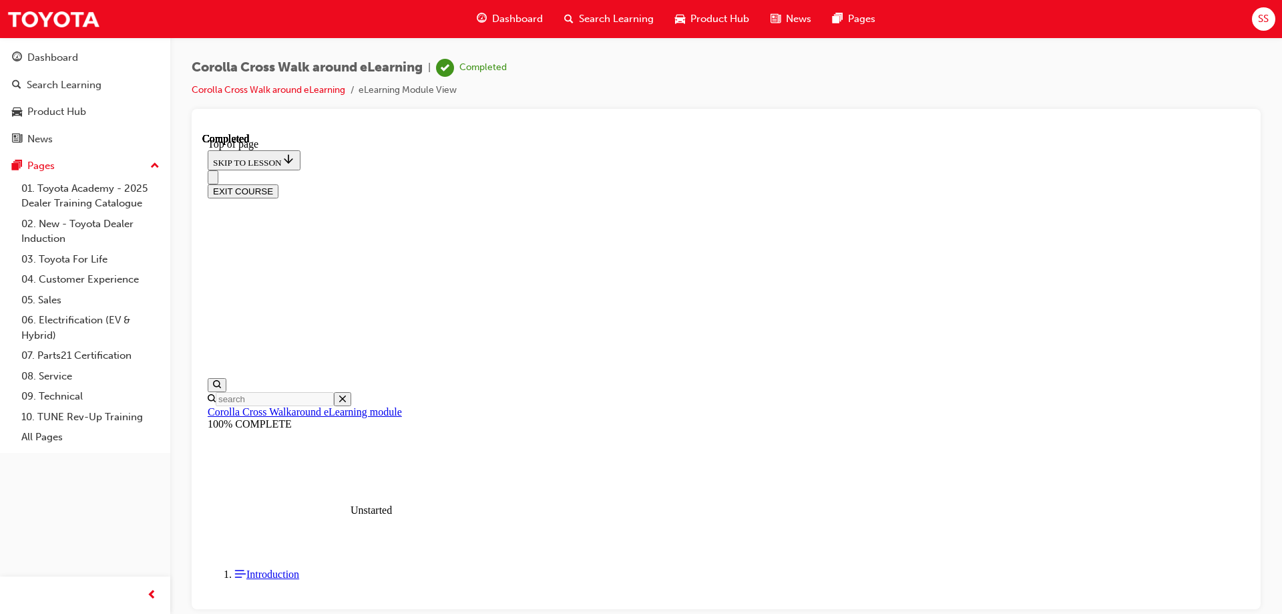
copy p "Which Corolla Cross variant does Advanced Park Assist come standard?"
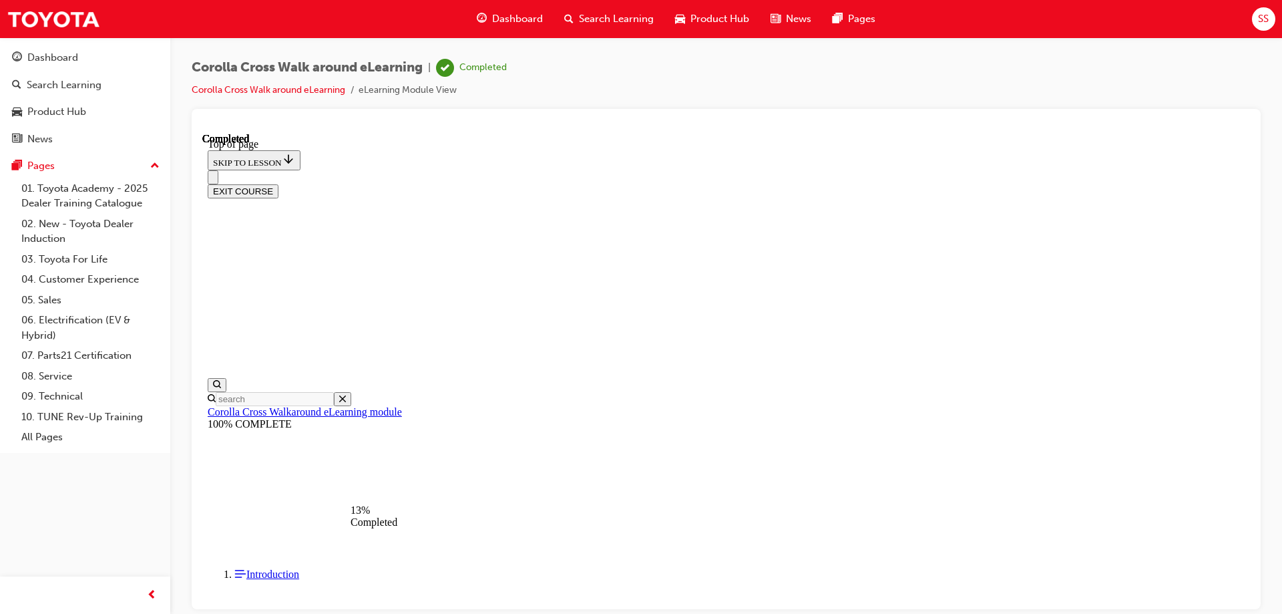
drag, startPoint x: 580, startPoint y: 170, endPoint x: 588, endPoint y: 170, distance: 8.7
drag, startPoint x: 723, startPoint y: 146, endPoint x: 1006, endPoint y: 190, distance: 285.8
copy p "Corolla Cross Petrol GX/GXL boast a segment-leading boot capacity of up to ___ …"
